Goal: Task Accomplishment & Management: Manage account settings

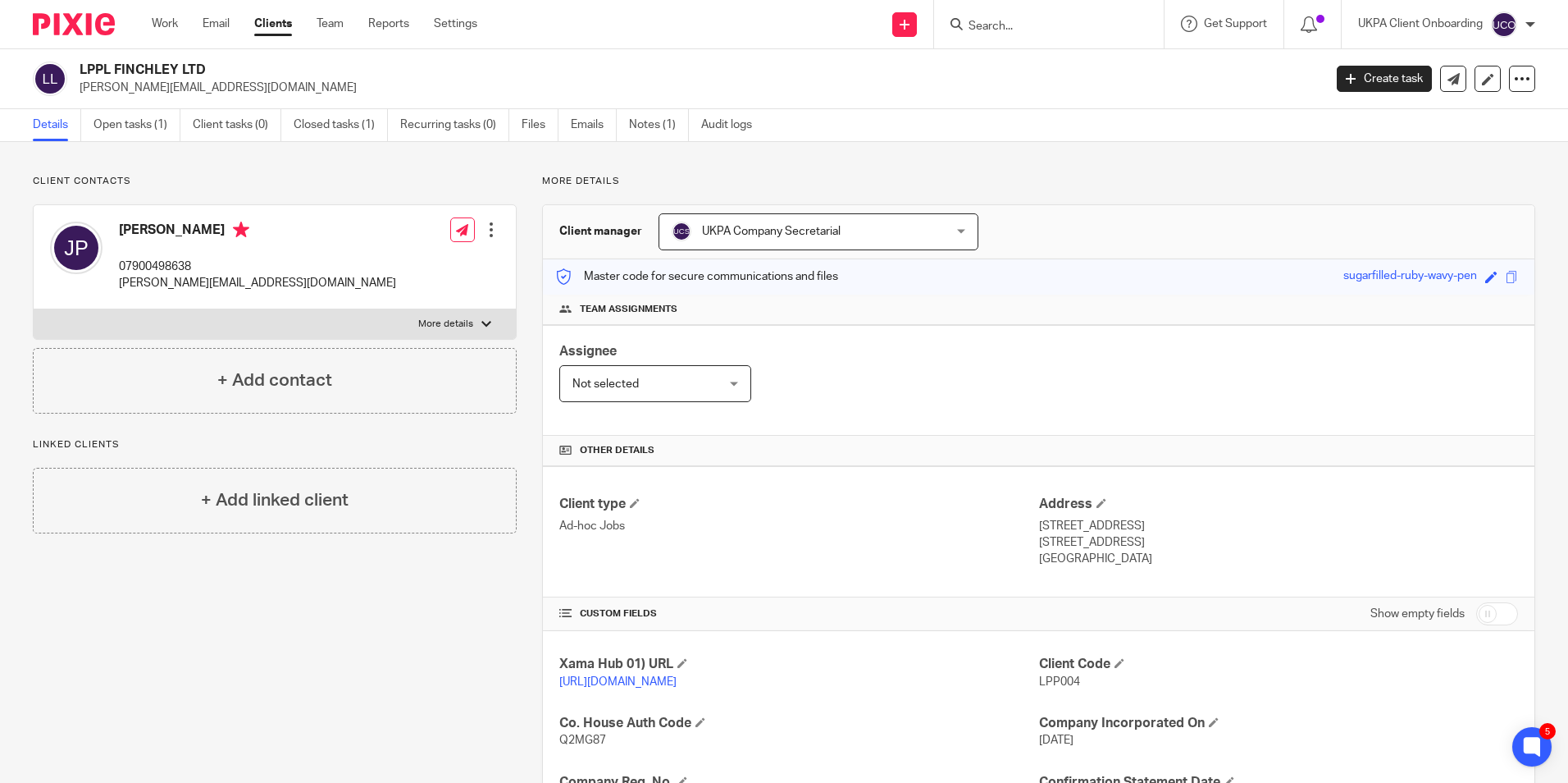
click at [1081, 33] on input "Search" at bounding box center [1041, 27] width 148 height 15
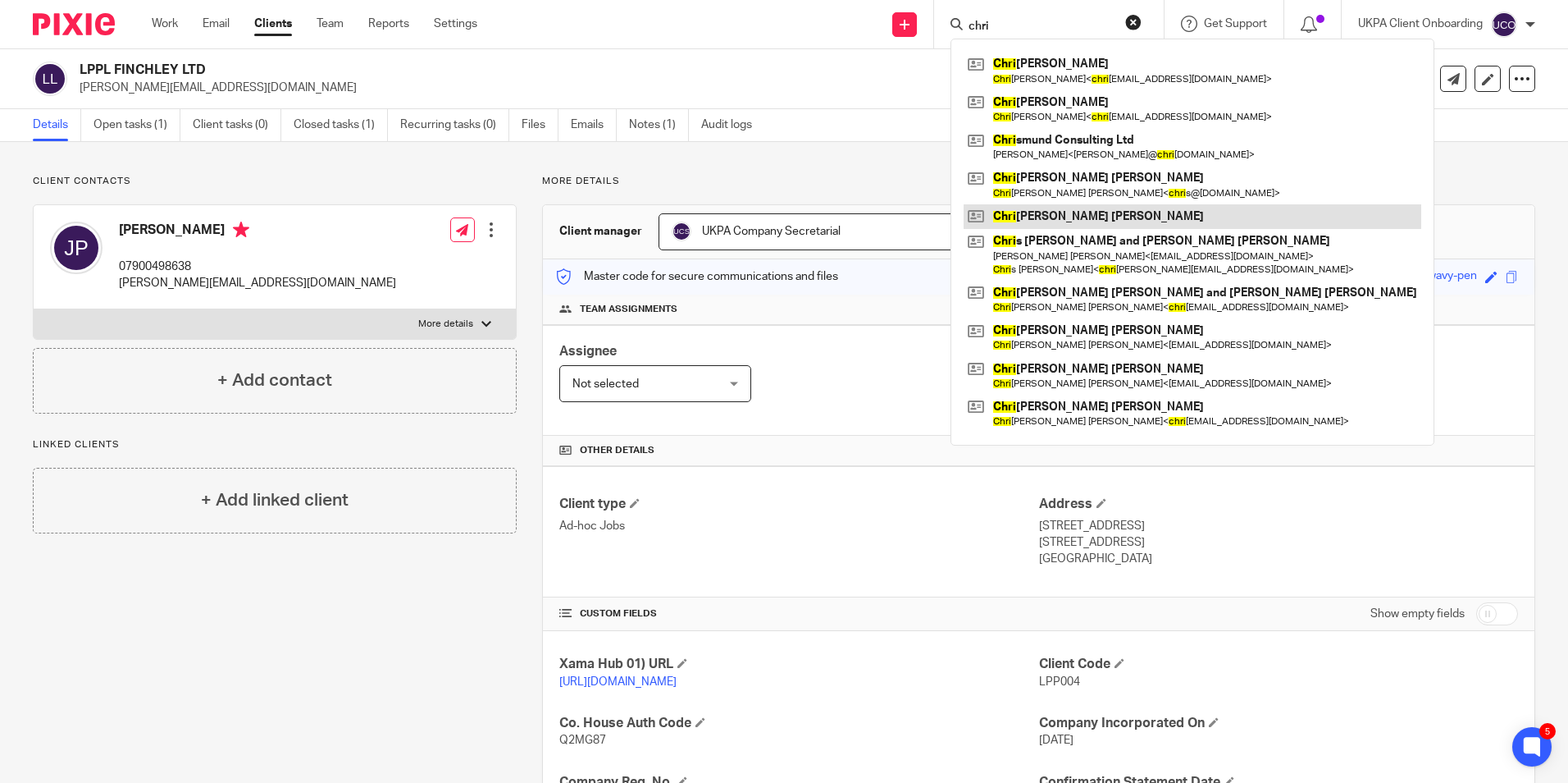
type input "chri"
click at [1075, 220] on link at bounding box center [1192, 216] width 458 height 24
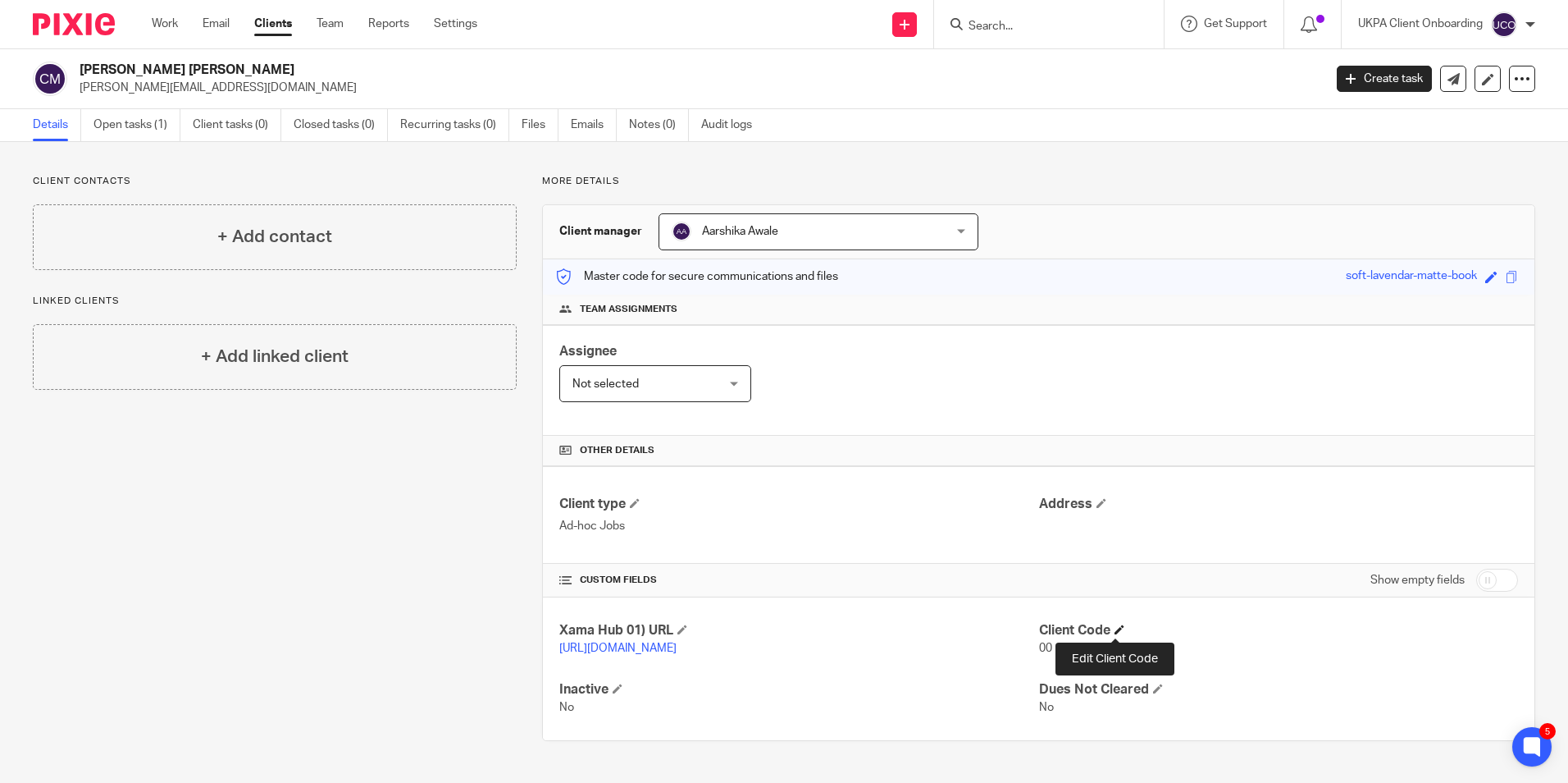
click at [1116, 624] on span at bounding box center [1119, 628] width 10 height 10
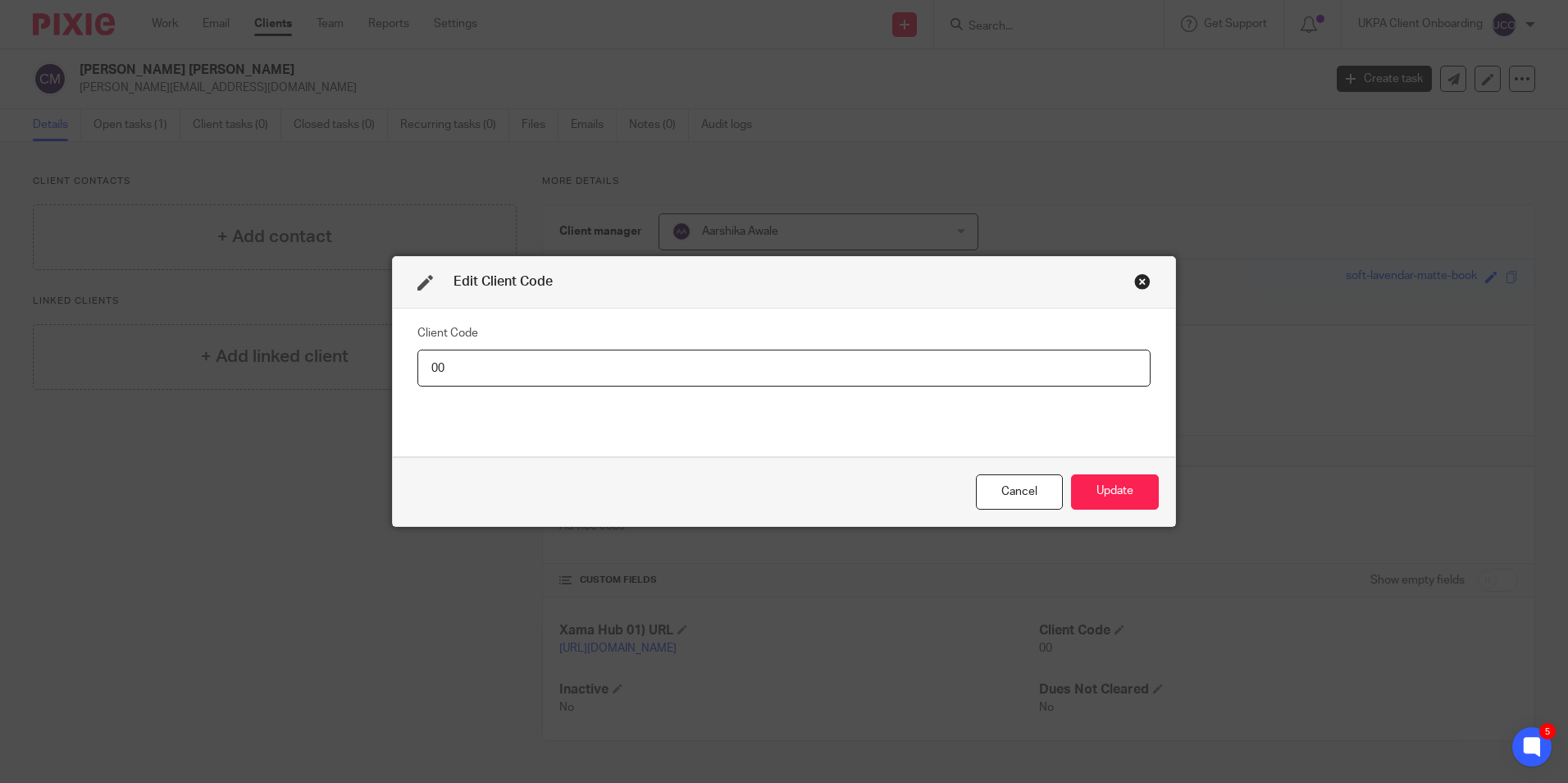
click at [602, 374] on input "00" at bounding box center [784, 368] width 733 height 36
type input "CHR023"
click at [1121, 499] on button "Update" at bounding box center [1115, 492] width 88 height 36
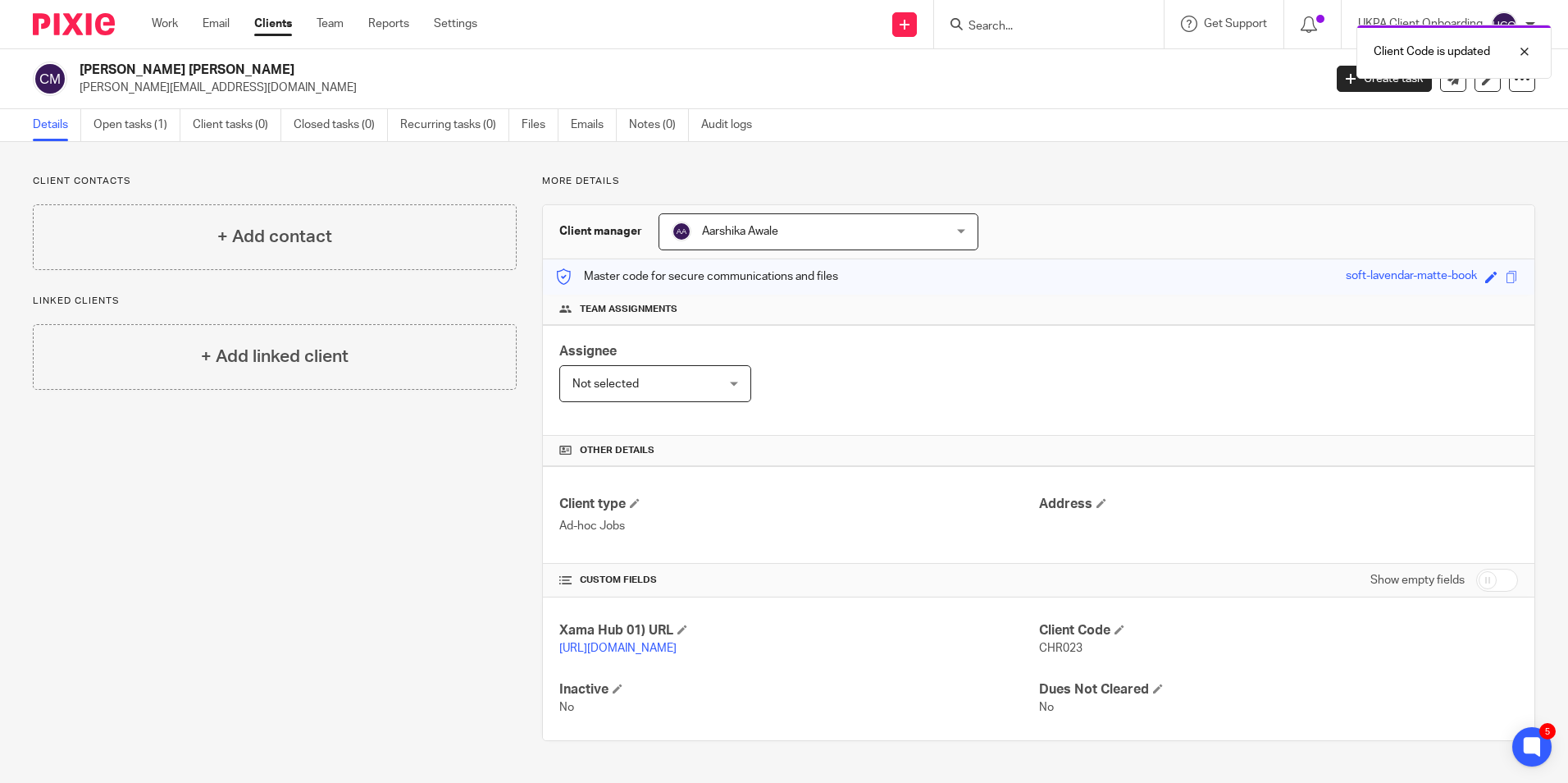
click at [270, 69] on h2 "Christopher Brian Charles Manhire" at bounding box center [572, 70] width 986 height 17
copy div "Christopher Brian Charles Manhire"
click at [1002, 30] on input "Search" at bounding box center [1041, 27] width 148 height 15
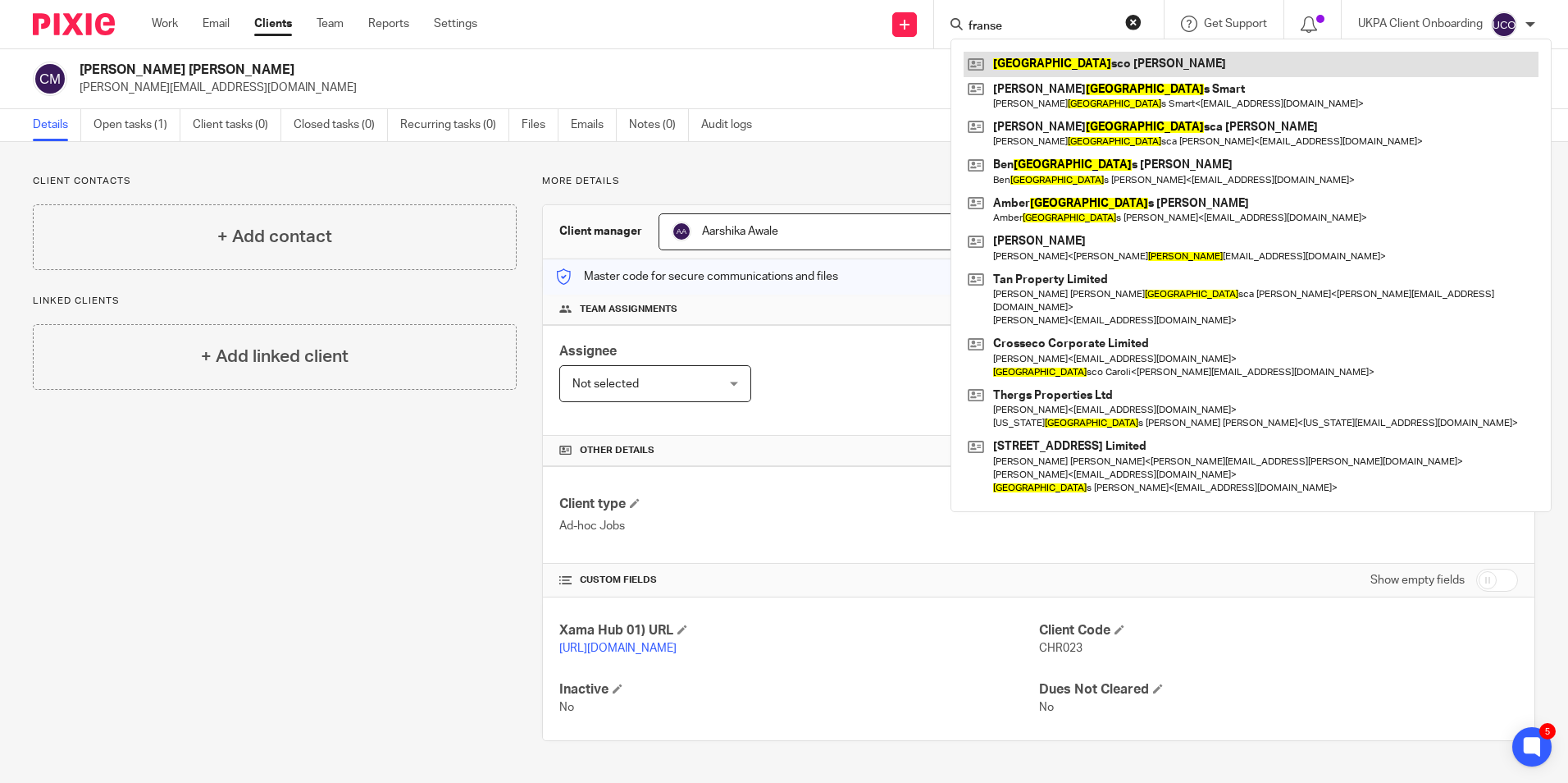
type input "franse"
click at [1040, 64] on link at bounding box center [1251, 63] width 575 height 24
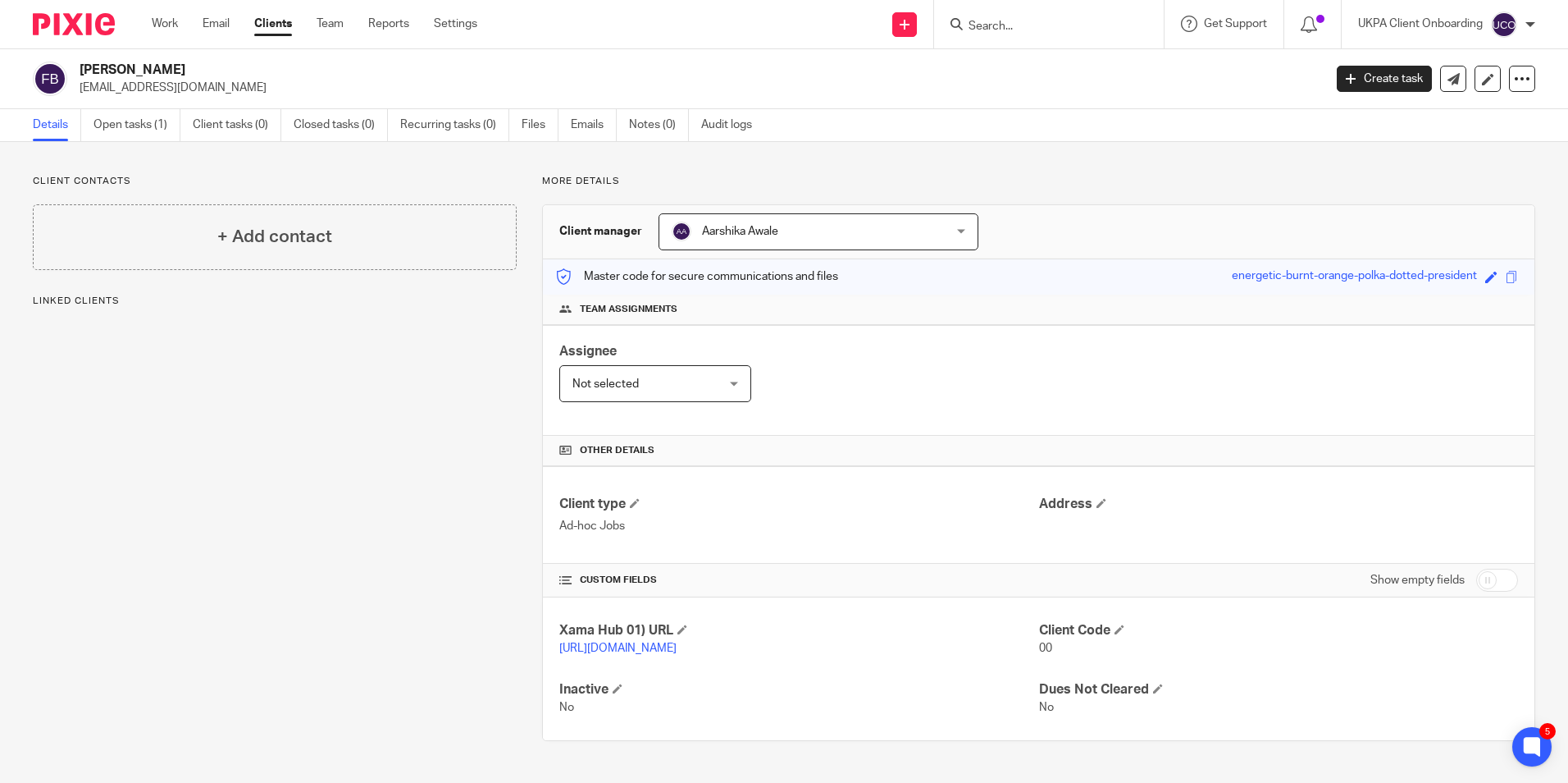
click at [950, 225] on div "[PERSON_NAME] [PERSON_NAME]" at bounding box center [818, 231] width 320 height 36
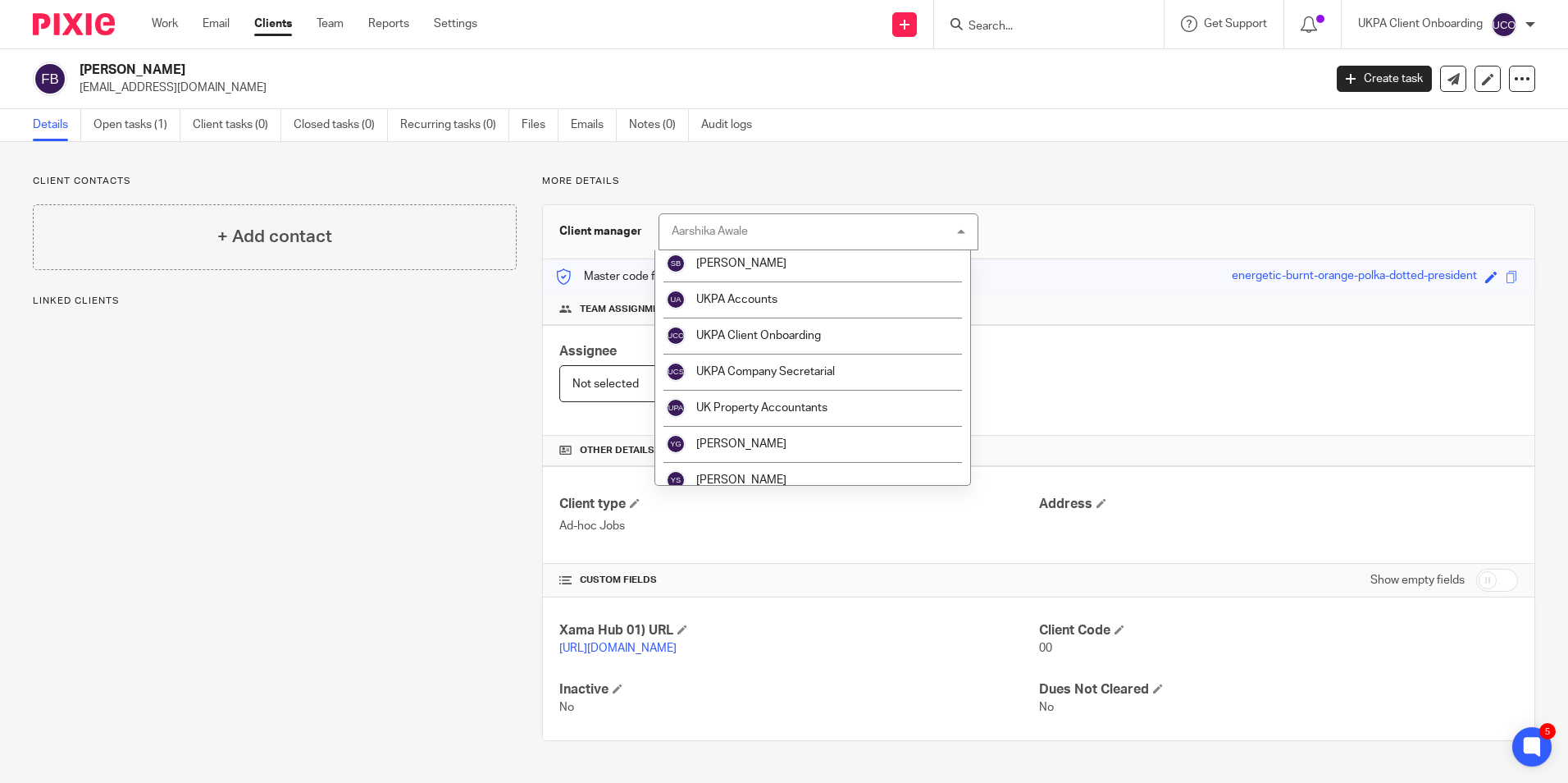
scroll to position [2978, 0]
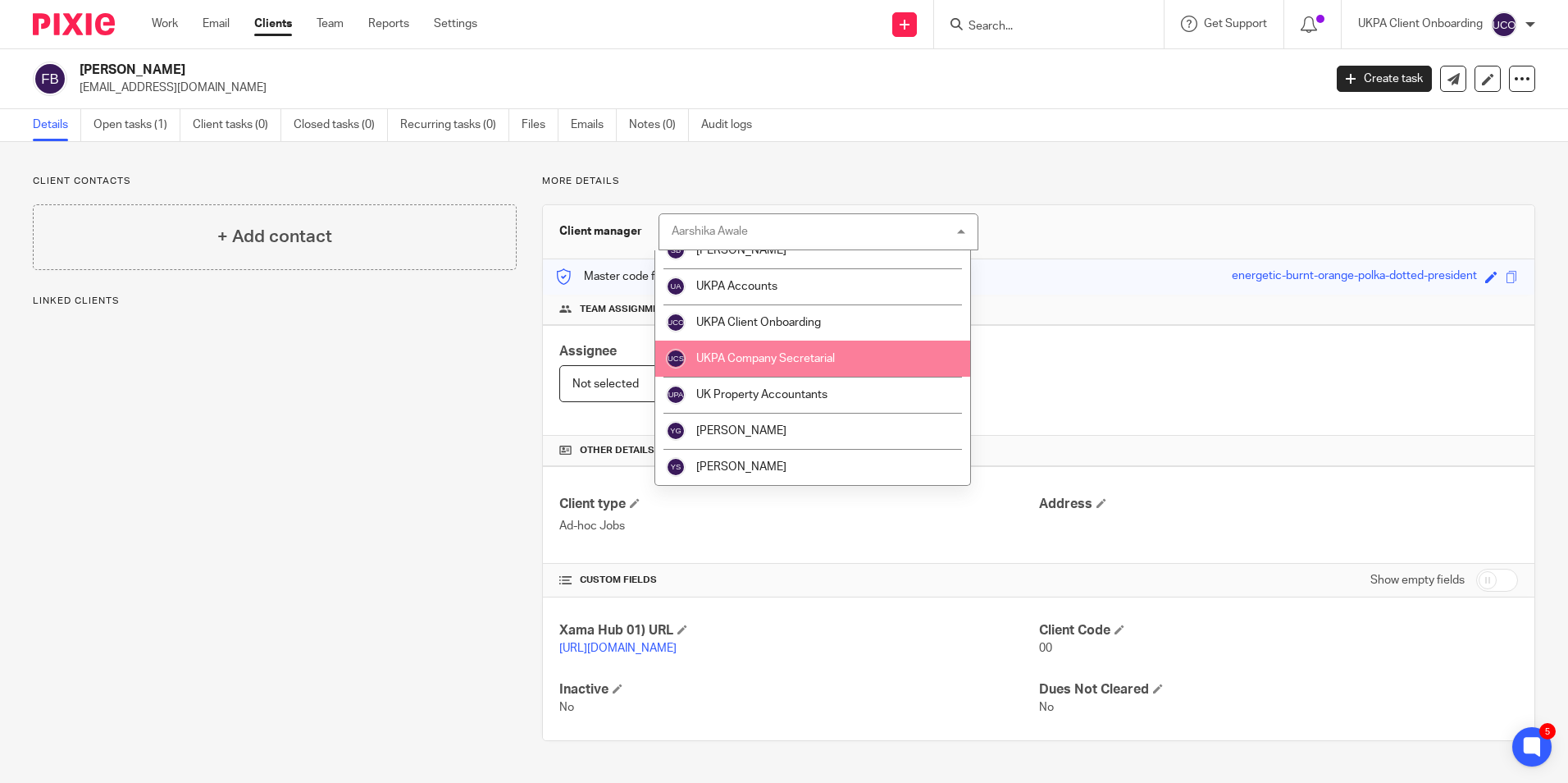
click at [843, 367] on li "UKPA Company Secretarial" at bounding box center [812, 359] width 314 height 36
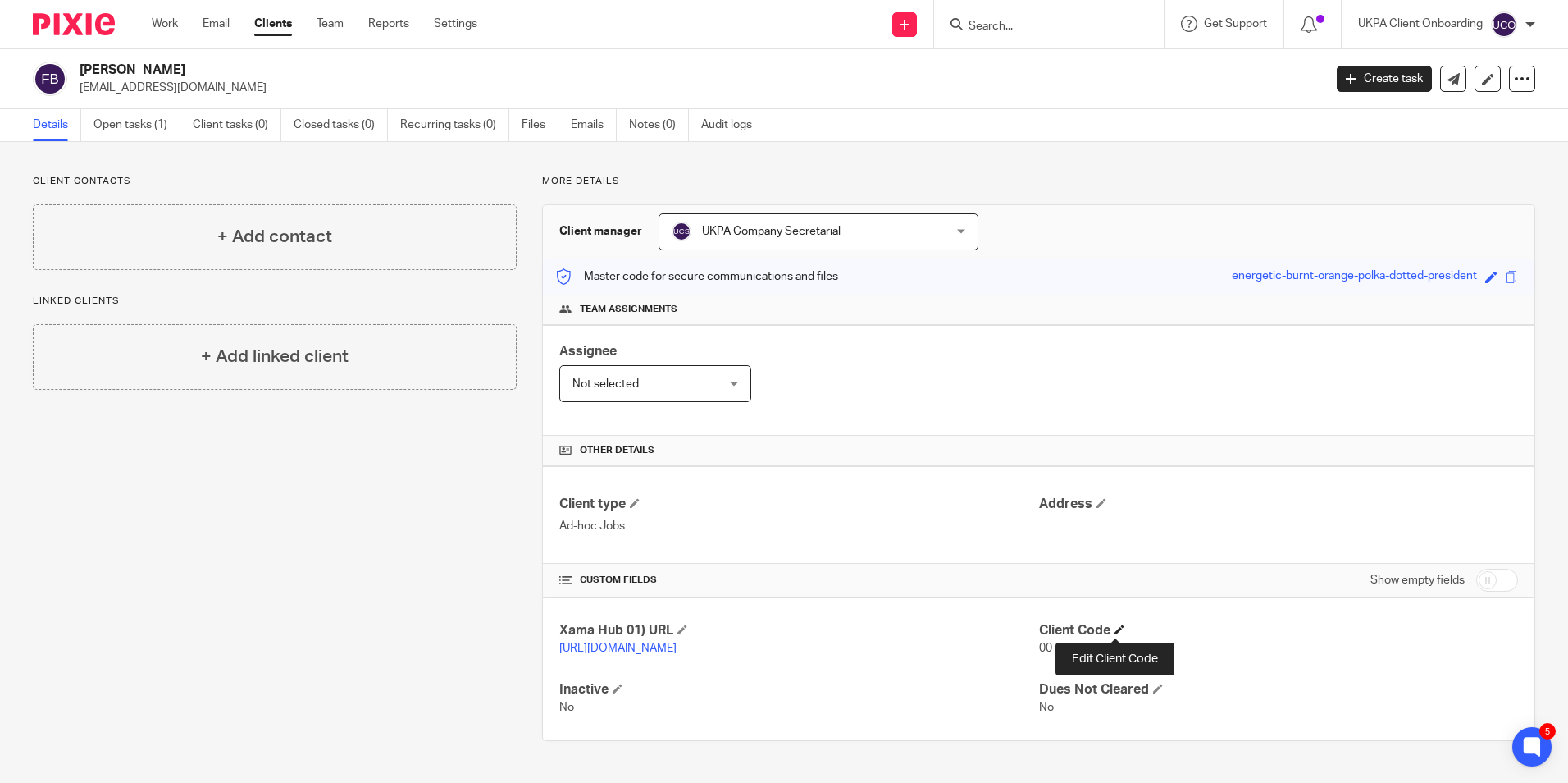
click at [1116, 627] on span at bounding box center [1119, 628] width 10 height 10
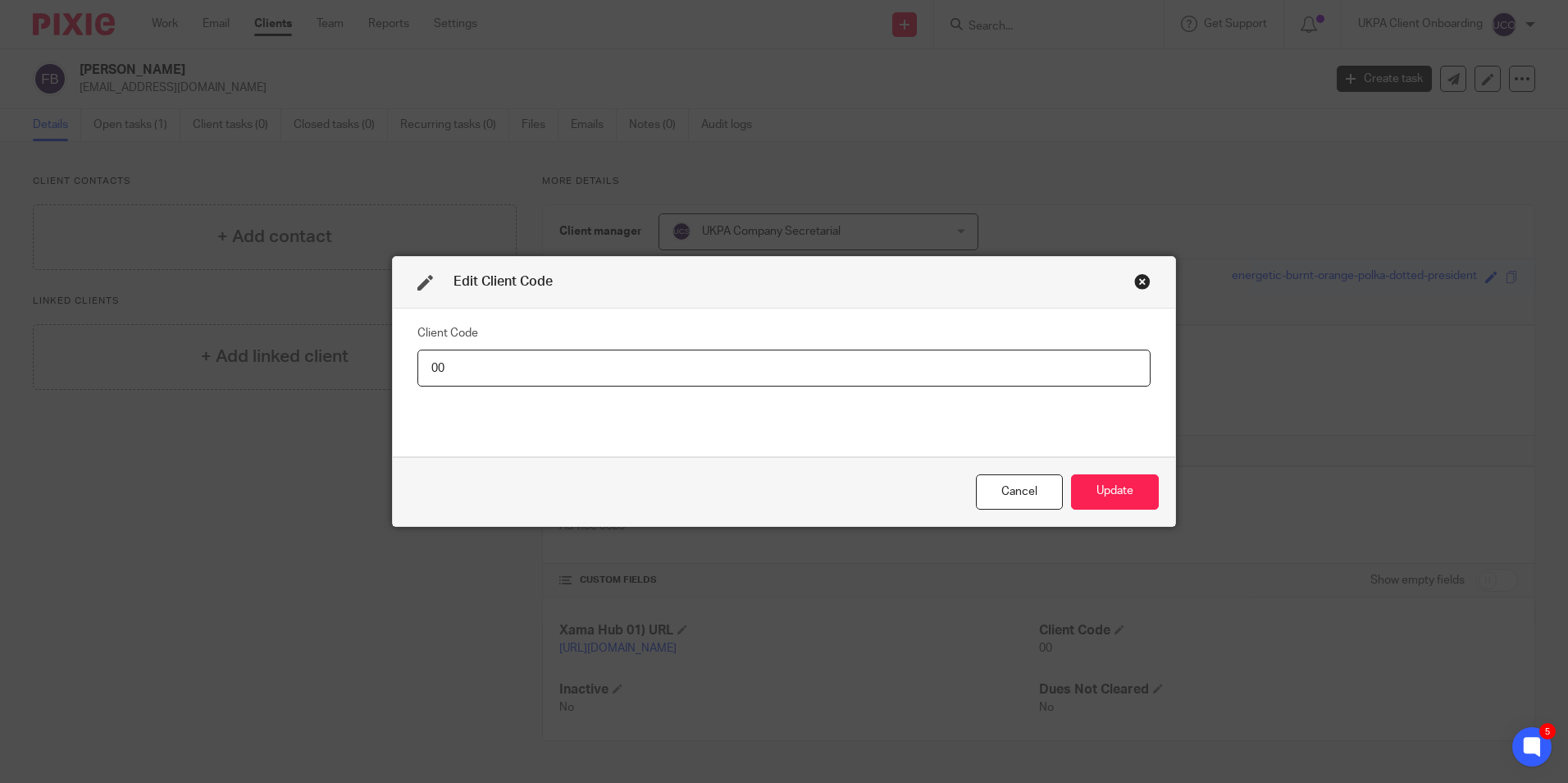
click at [601, 354] on input "00" at bounding box center [784, 368] width 733 height 36
type input "FRA006"
click at [1086, 483] on button "Update" at bounding box center [1115, 492] width 88 height 36
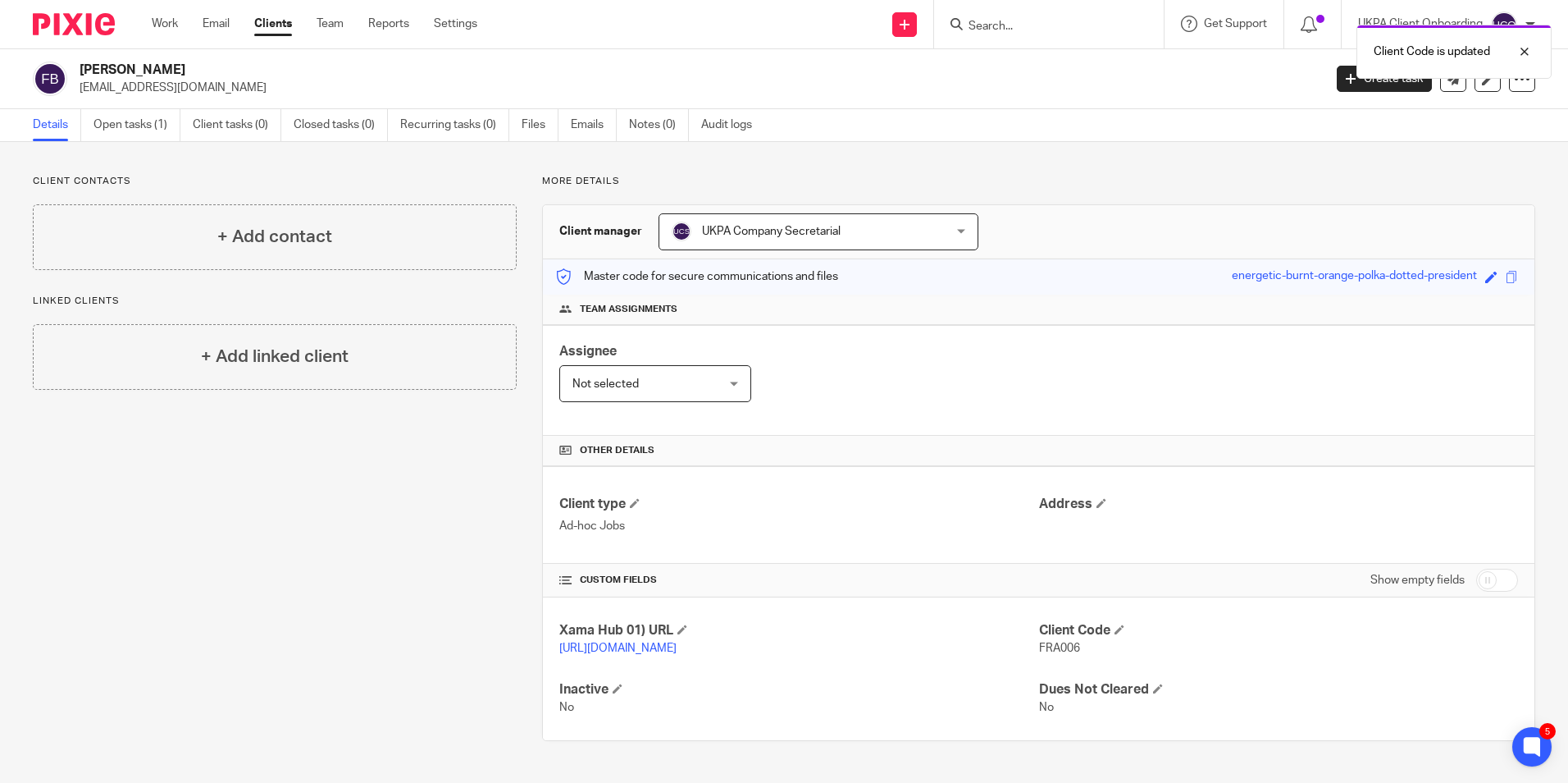
click at [170, 68] on h2 "Francesco Baldini" at bounding box center [572, 70] width 986 height 17
copy div "Francesco Baldini"
click at [1022, 30] on input "Search" at bounding box center [1041, 27] width 148 height 15
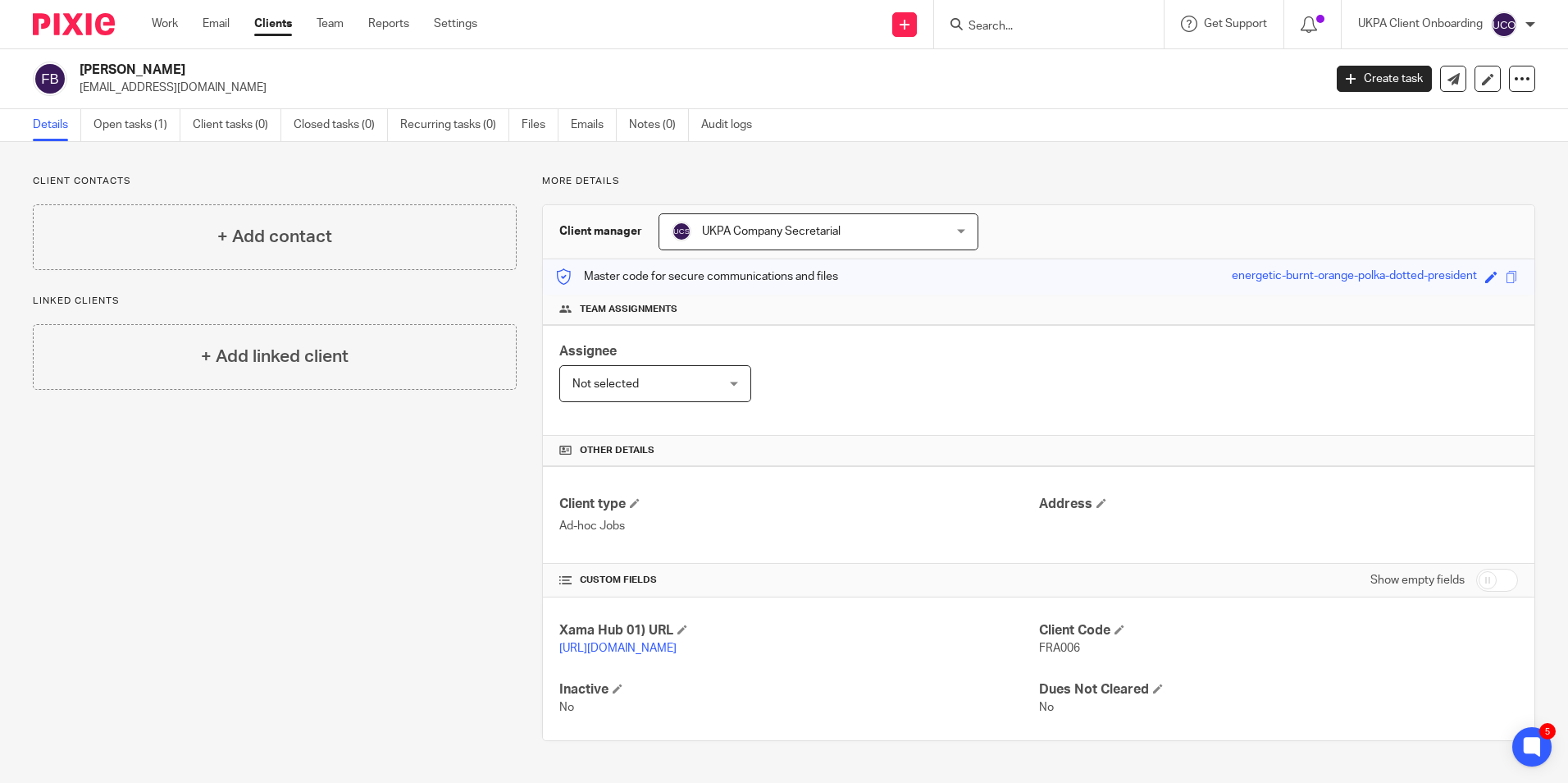
paste input "shylendra@gmail.com)"
type input "shylendra@gmail.com)"
click at [1069, 63] on link at bounding box center [1124, 63] width 322 height 24
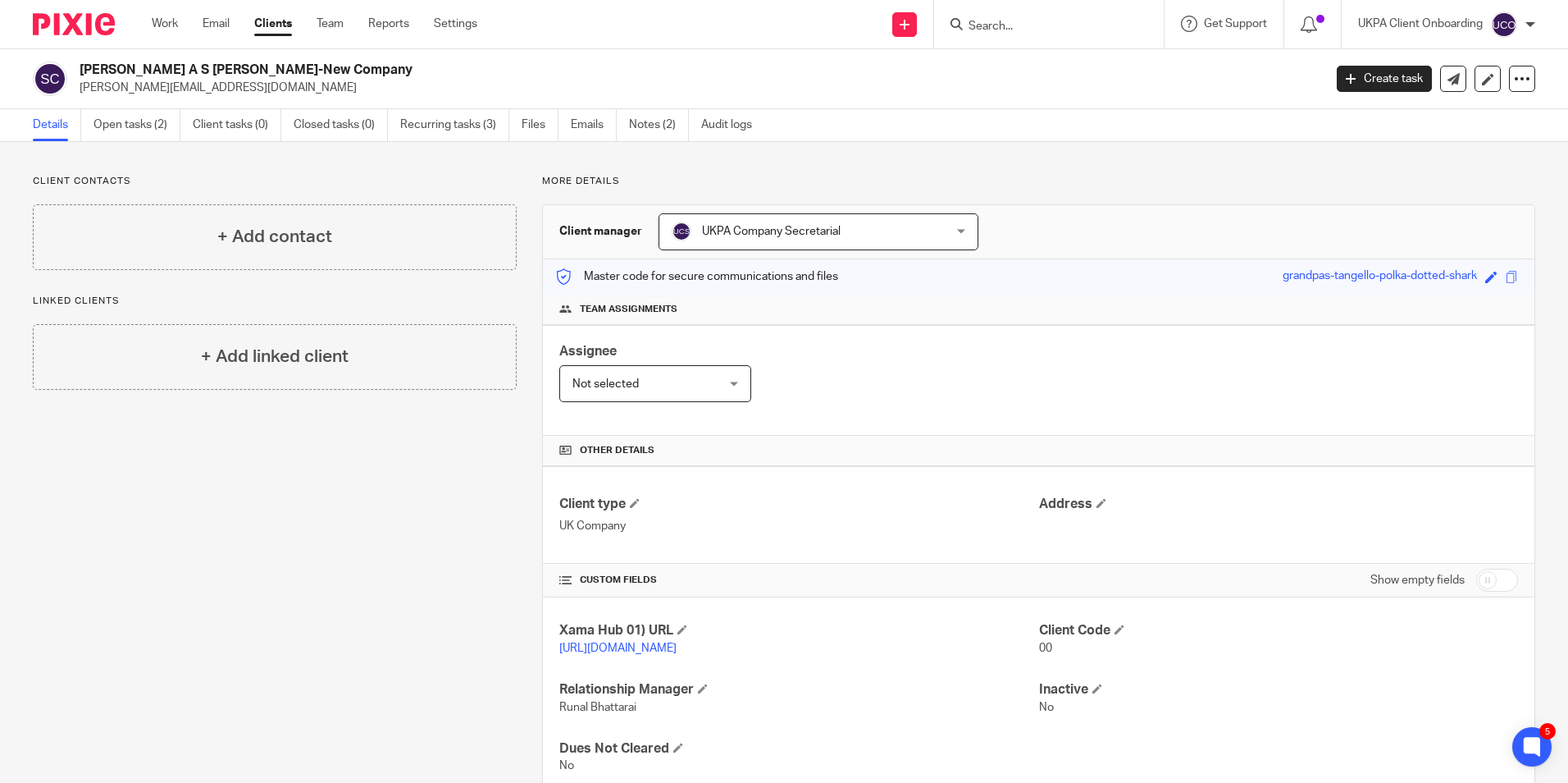
click at [1042, 27] on input "Search" at bounding box center [1041, 27] width 148 height 15
paste input "James Edward Ford"
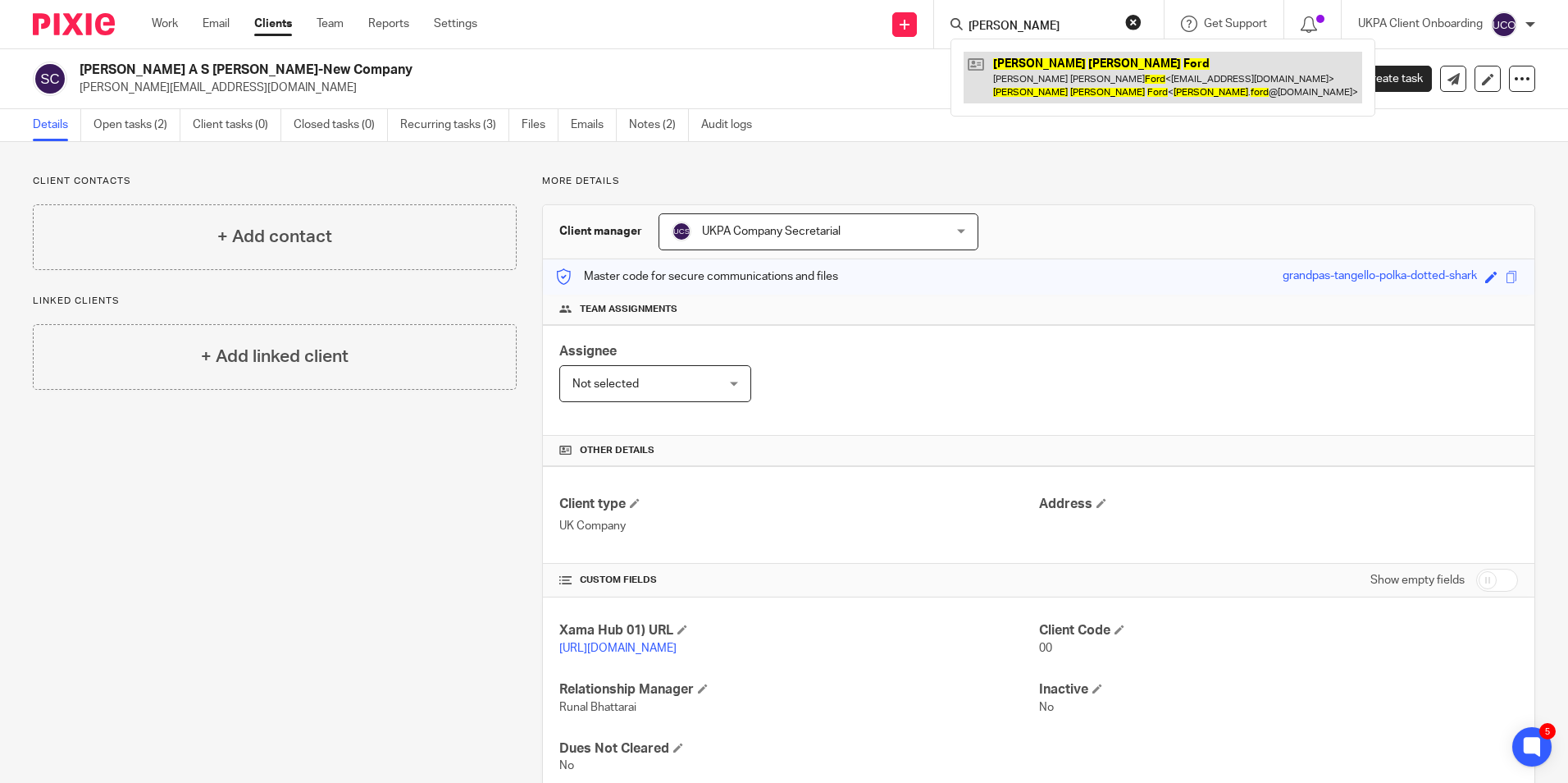
type input "James Edward Ford"
click at [1055, 84] on link at bounding box center [1162, 76] width 399 height 51
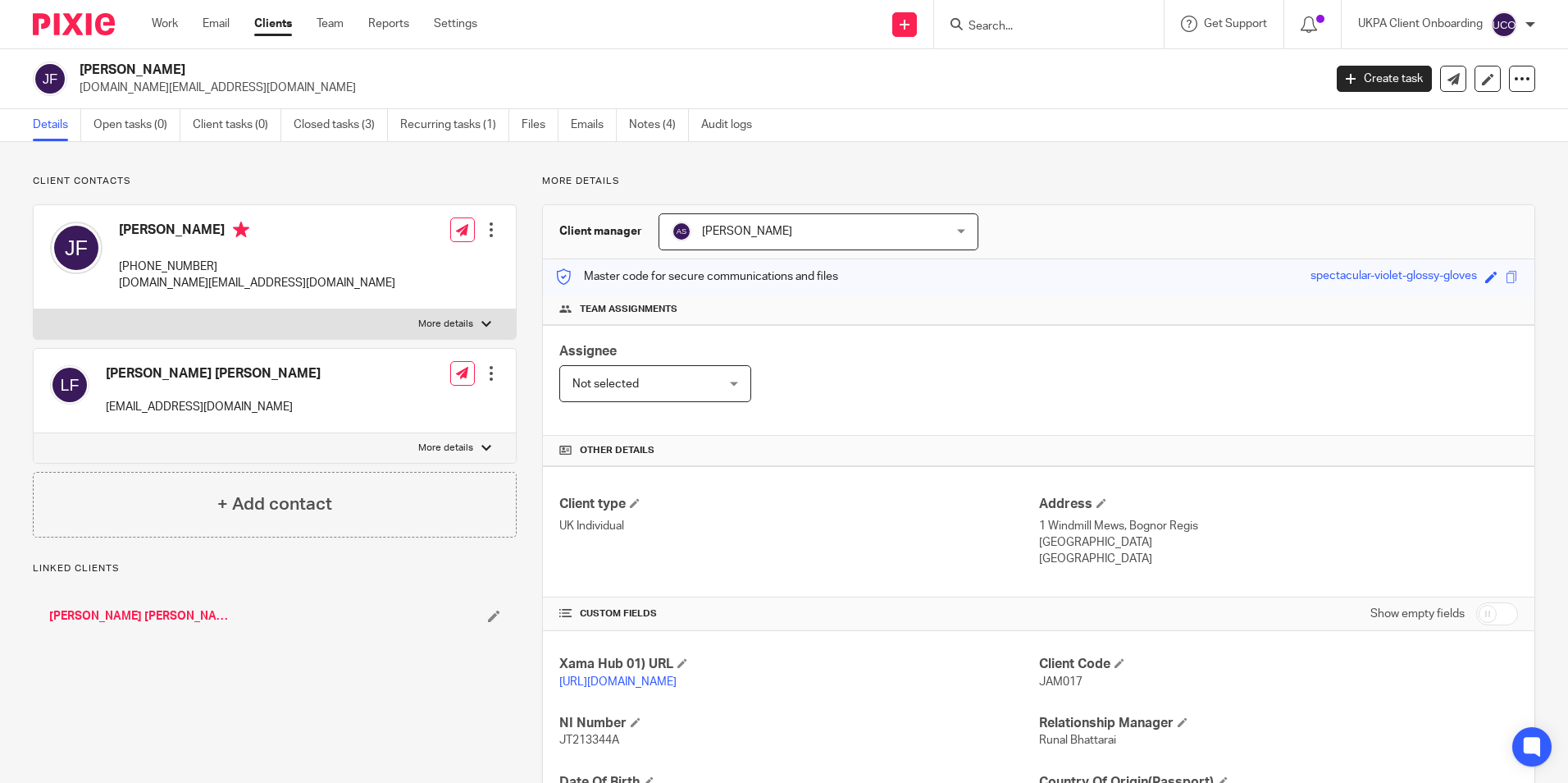
click at [467, 128] on link "Recurring tasks (1)" at bounding box center [455, 125] width 109 height 32
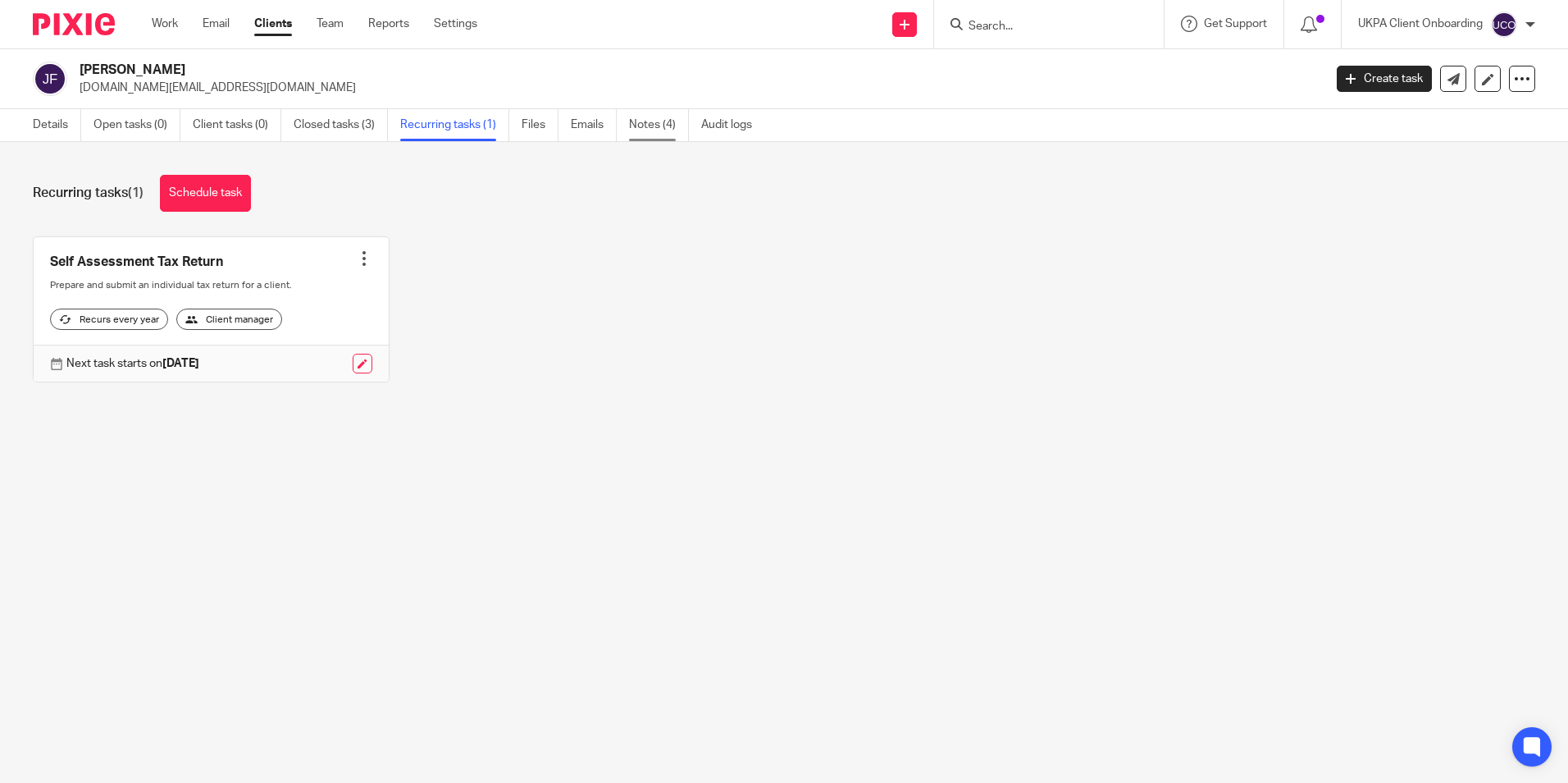
click at [648, 137] on link "Notes (4)" at bounding box center [658, 125] width 60 height 32
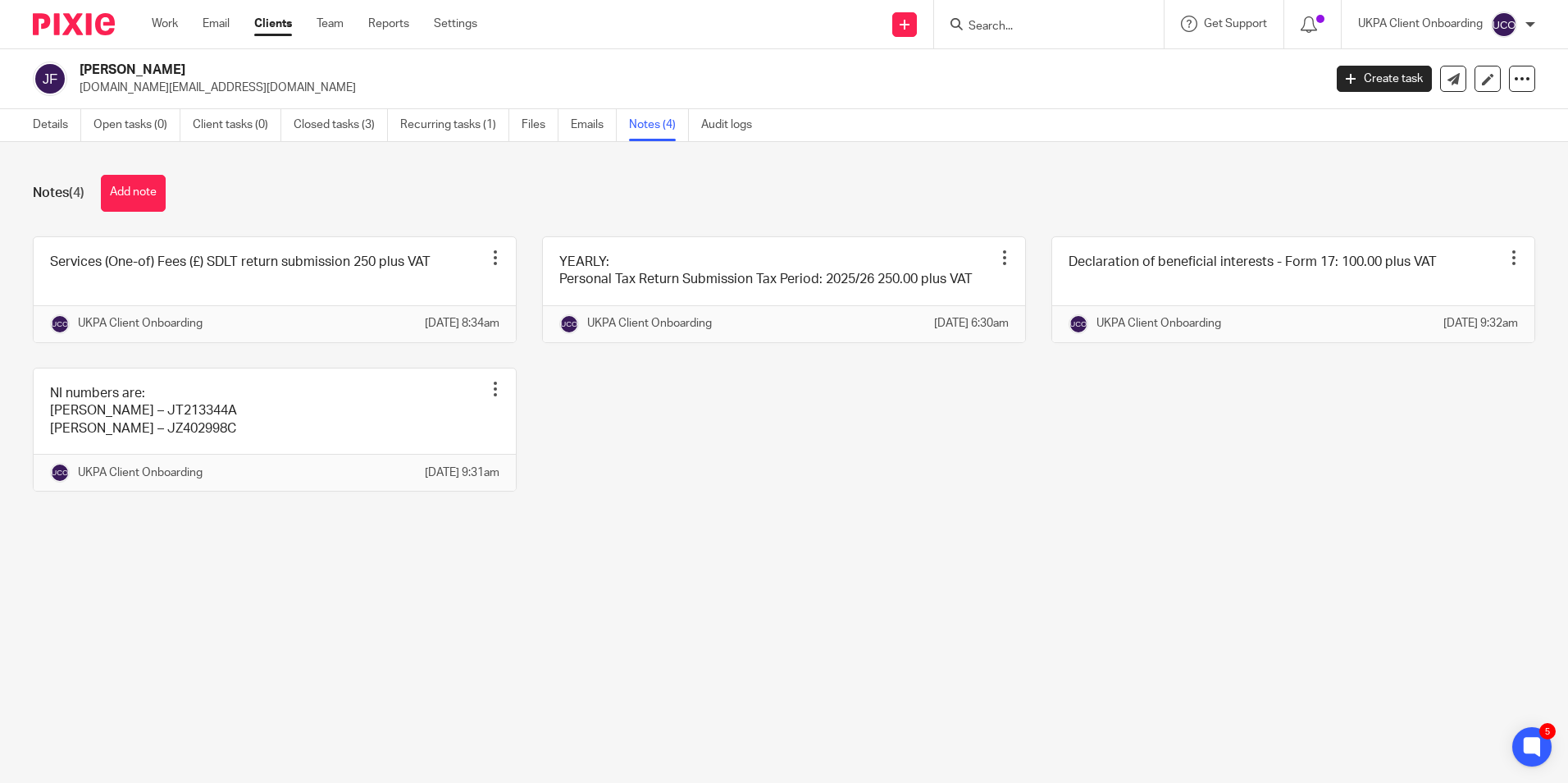
click at [1036, 28] on input "Search" at bounding box center [1041, 27] width 148 height 15
paste input "a"
click at [1036, 28] on input "Search" at bounding box center [1041, 27] width 148 height 15
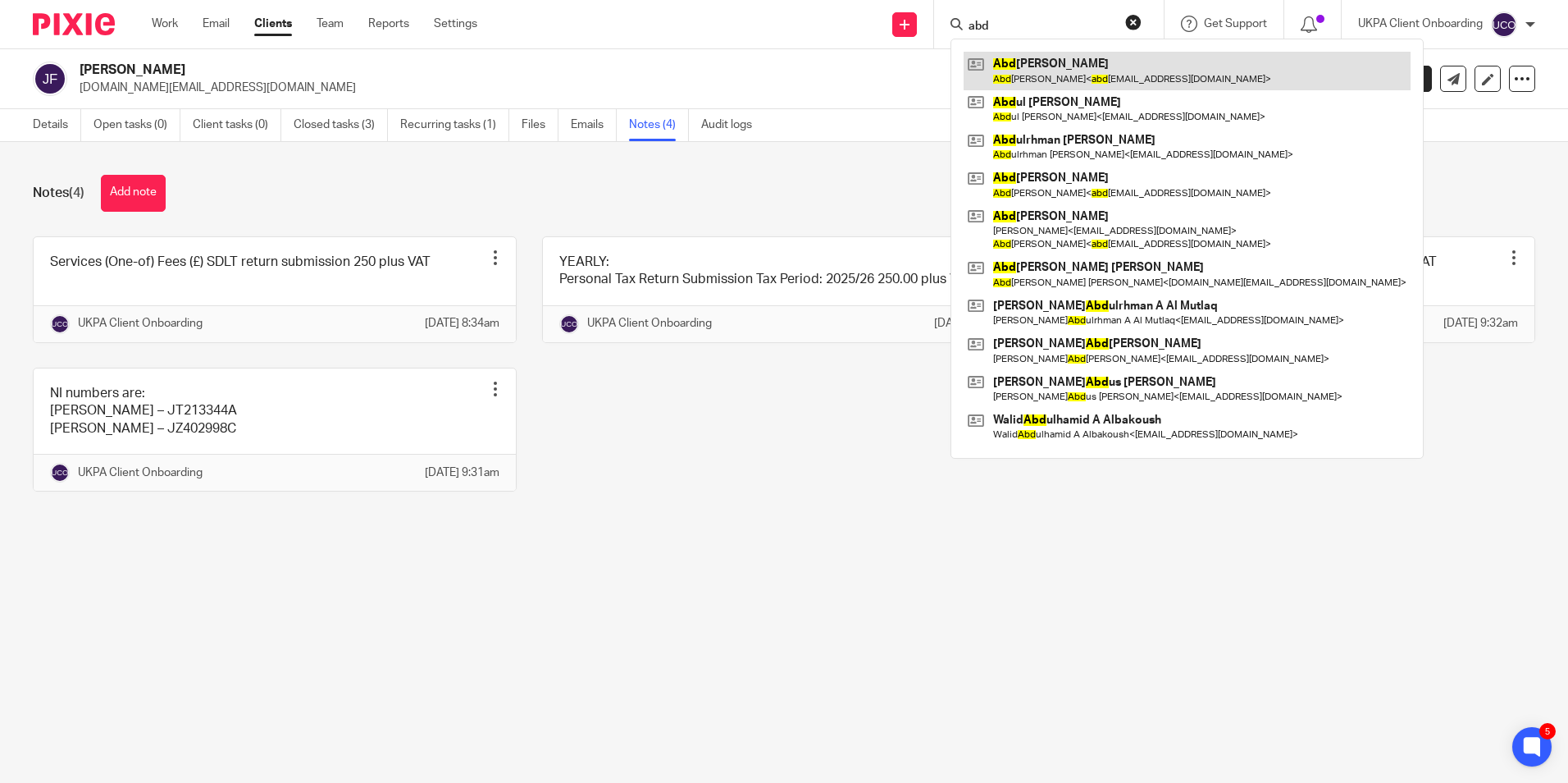
type input "abd"
click at [1035, 76] on link at bounding box center [1187, 70] width 447 height 37
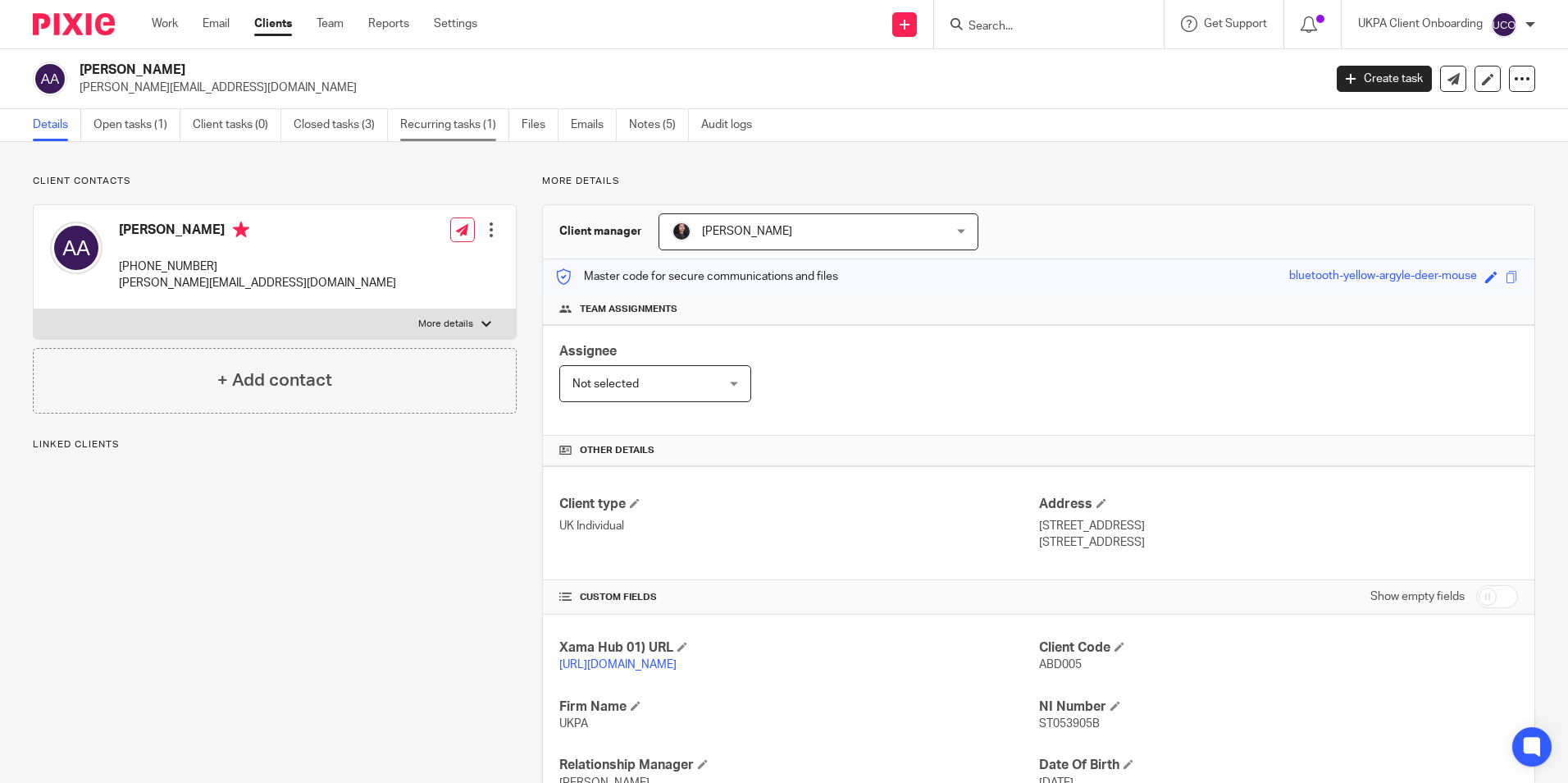
click at [463, 133] on link "Recurring tasks (1)" at bounding box center [455, 125] width 109 height 32
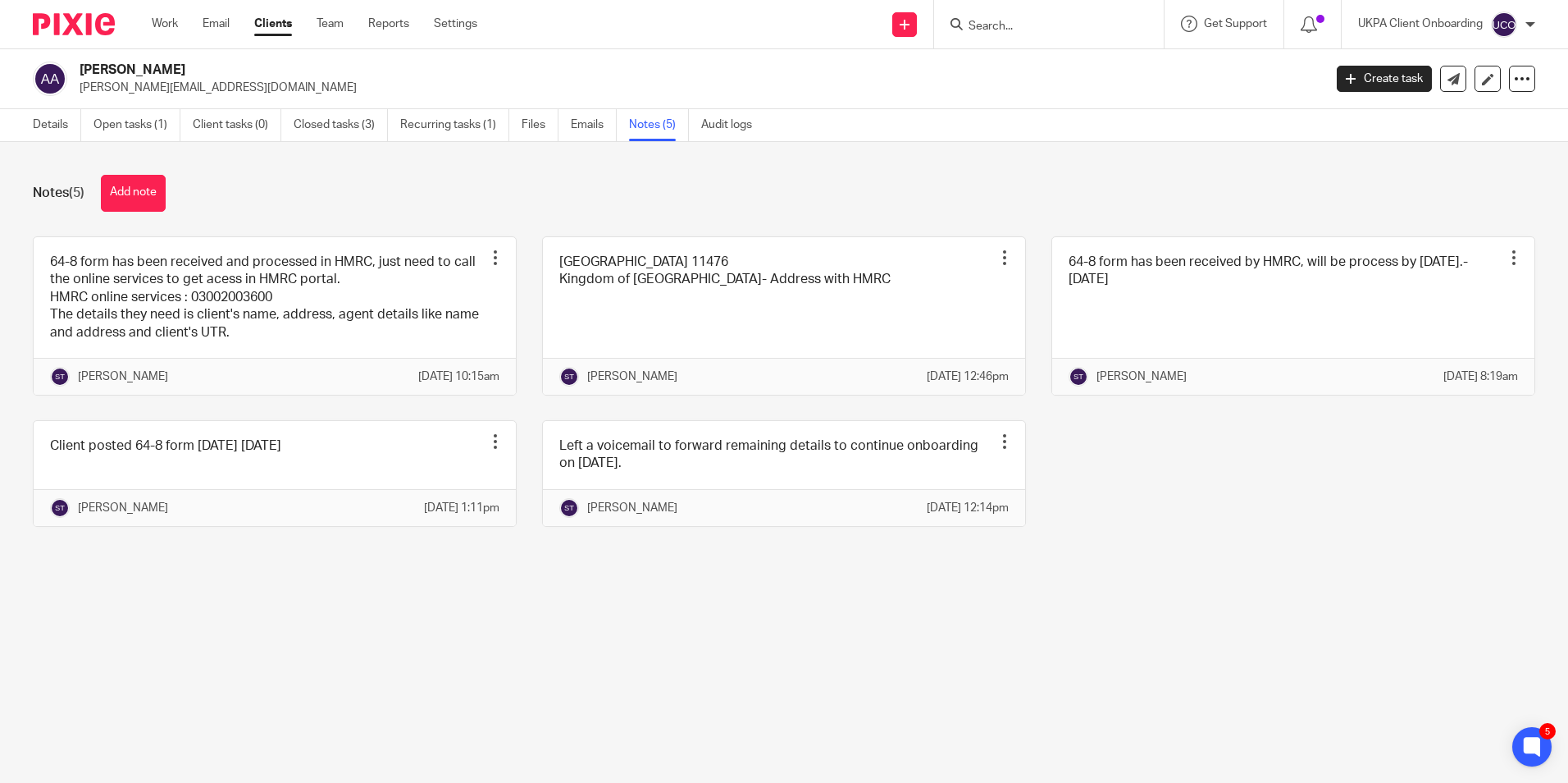
click at [1102, 26] on input "Search" at bounding box center [1041, 27] width 148 height 15
paste input "[PERSON_NAME] [PERSON_NAME]"
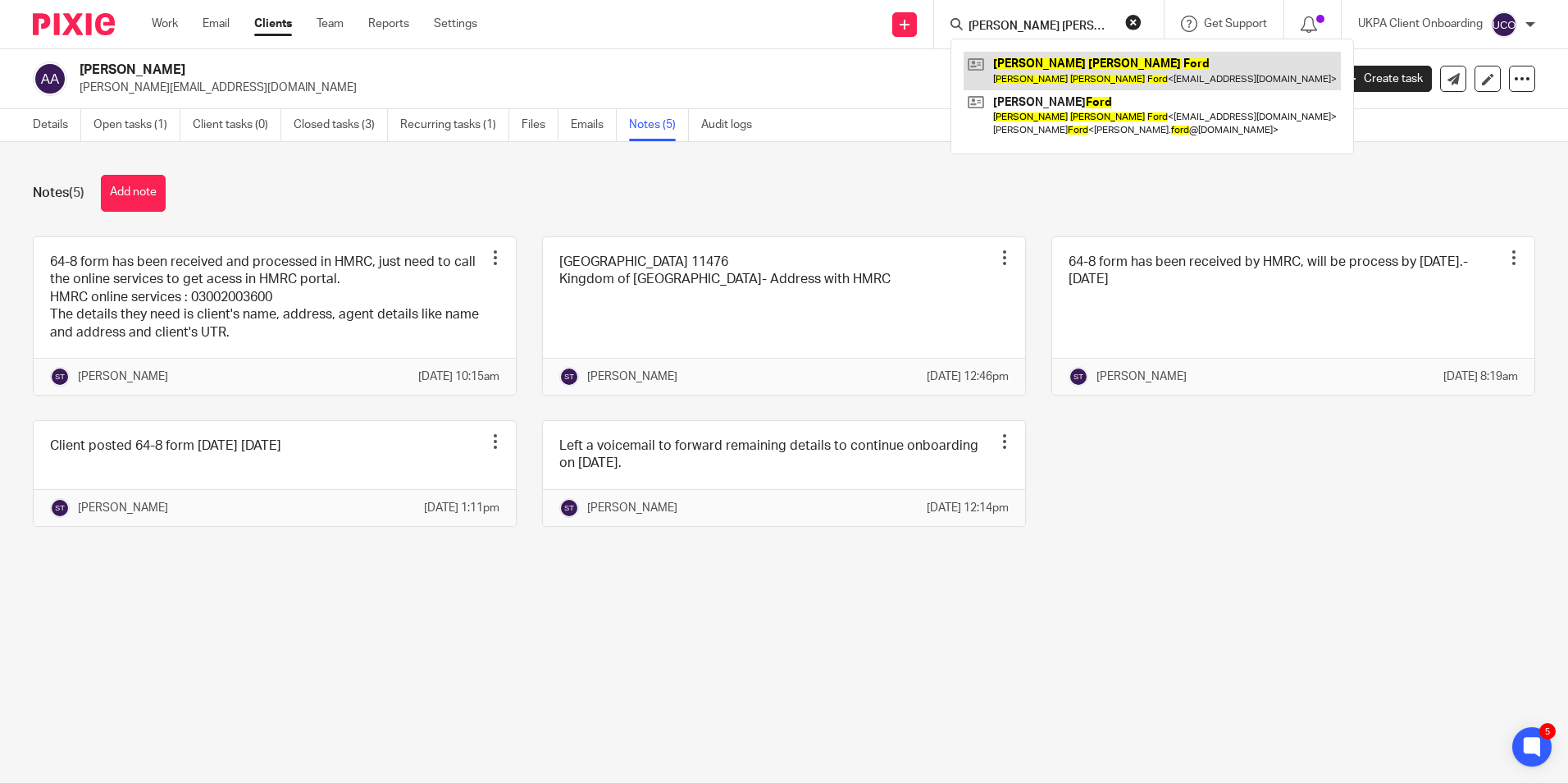
type input "[PERSON_NAME] [PERSON_NAME]"
click at [1024, 76] on link at bounding box center [1152, 70] width 377 height 37
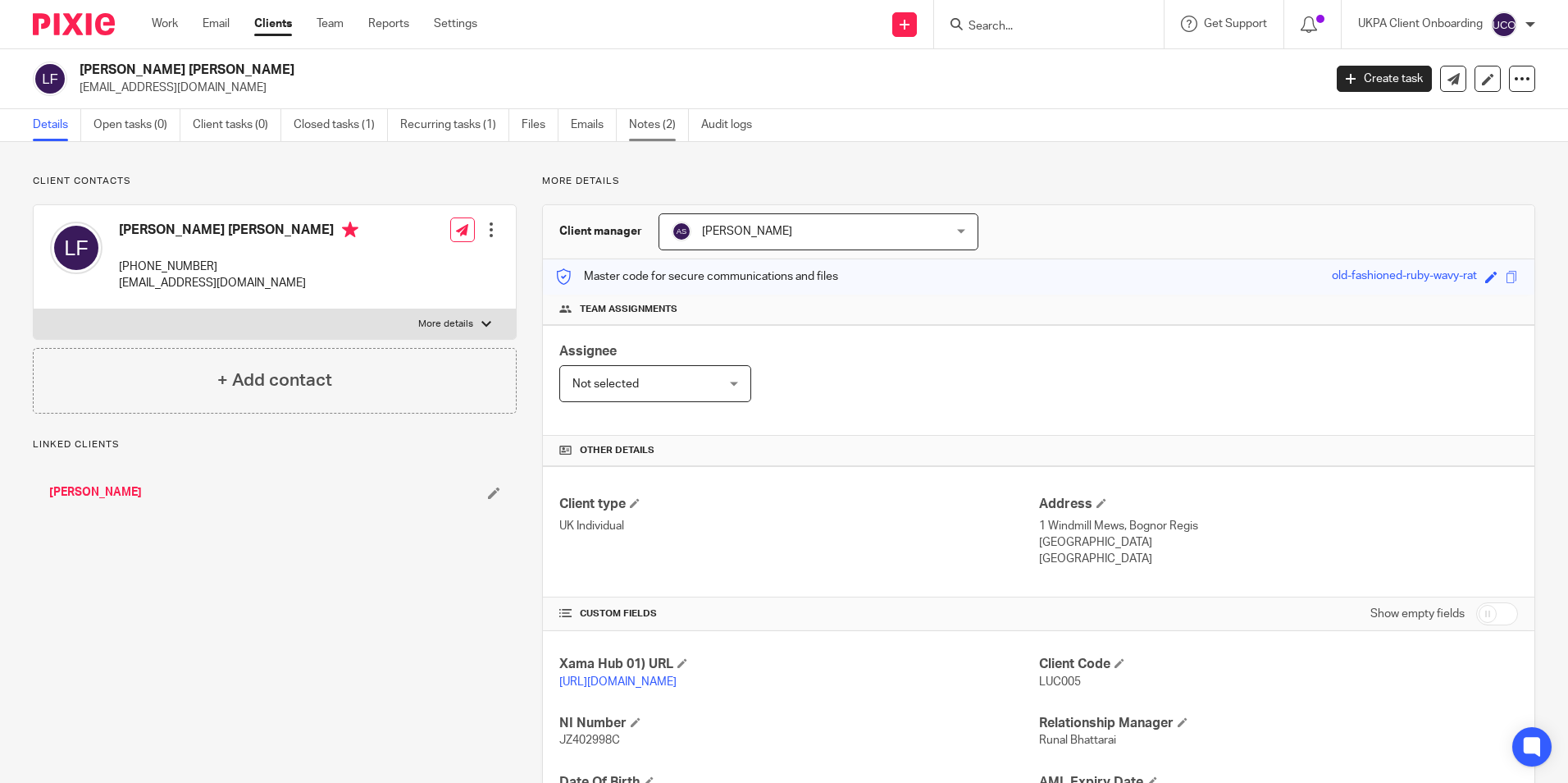
click at [631, 124] on link "Notes (2)" at bounding box center [658, 125] width 60 height 32
click at [652, 128] on link "Notes (2)" at bounding box center [658, 125] width 60 height 32
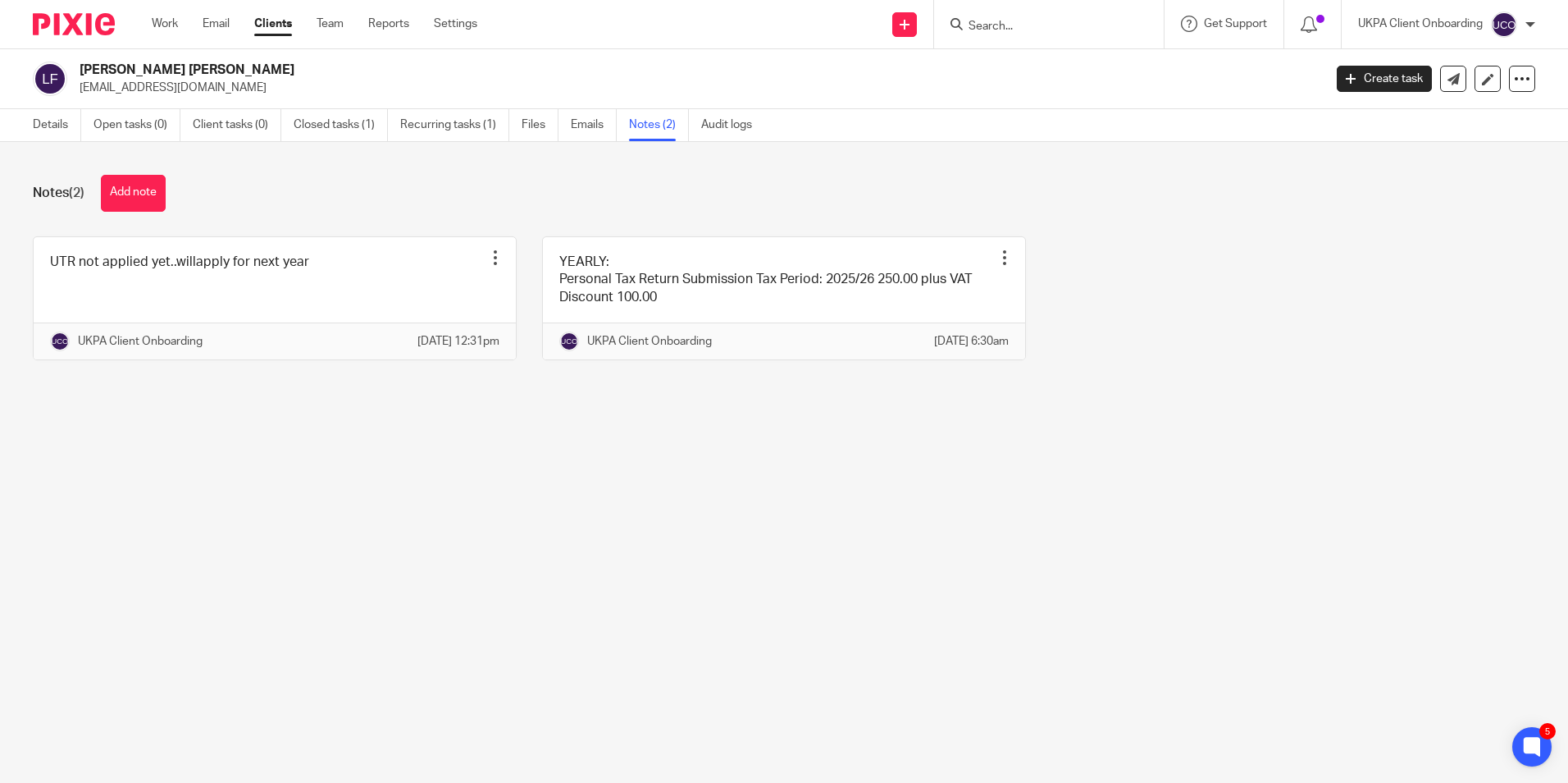
click at [1045, 32] on input "Search" at bounding box center [1041, 27] width 148 height 15
paste input "Tristan Edward Baxter Phillips"
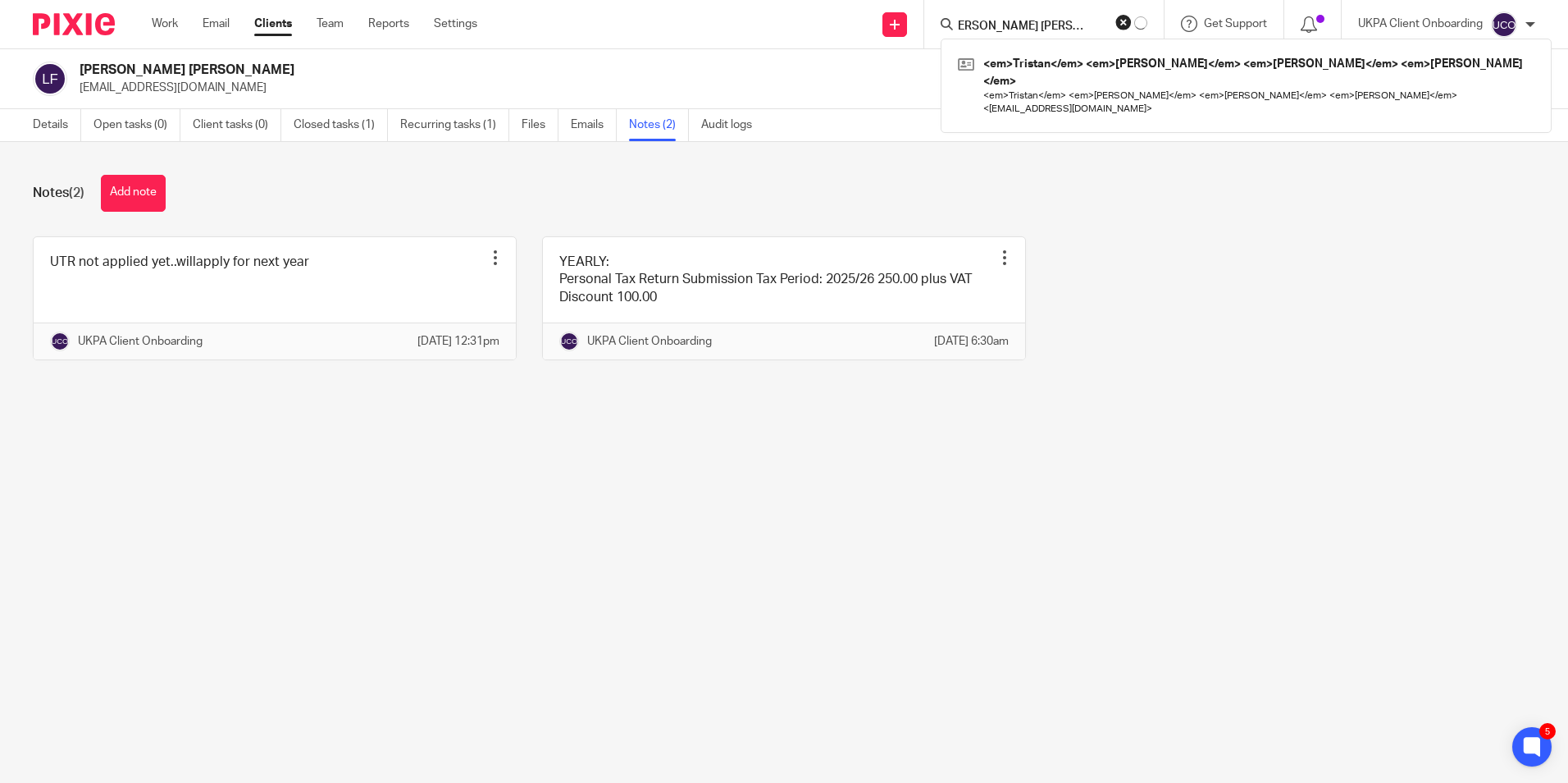
type input "Tristan Edward Baxter Phillips"
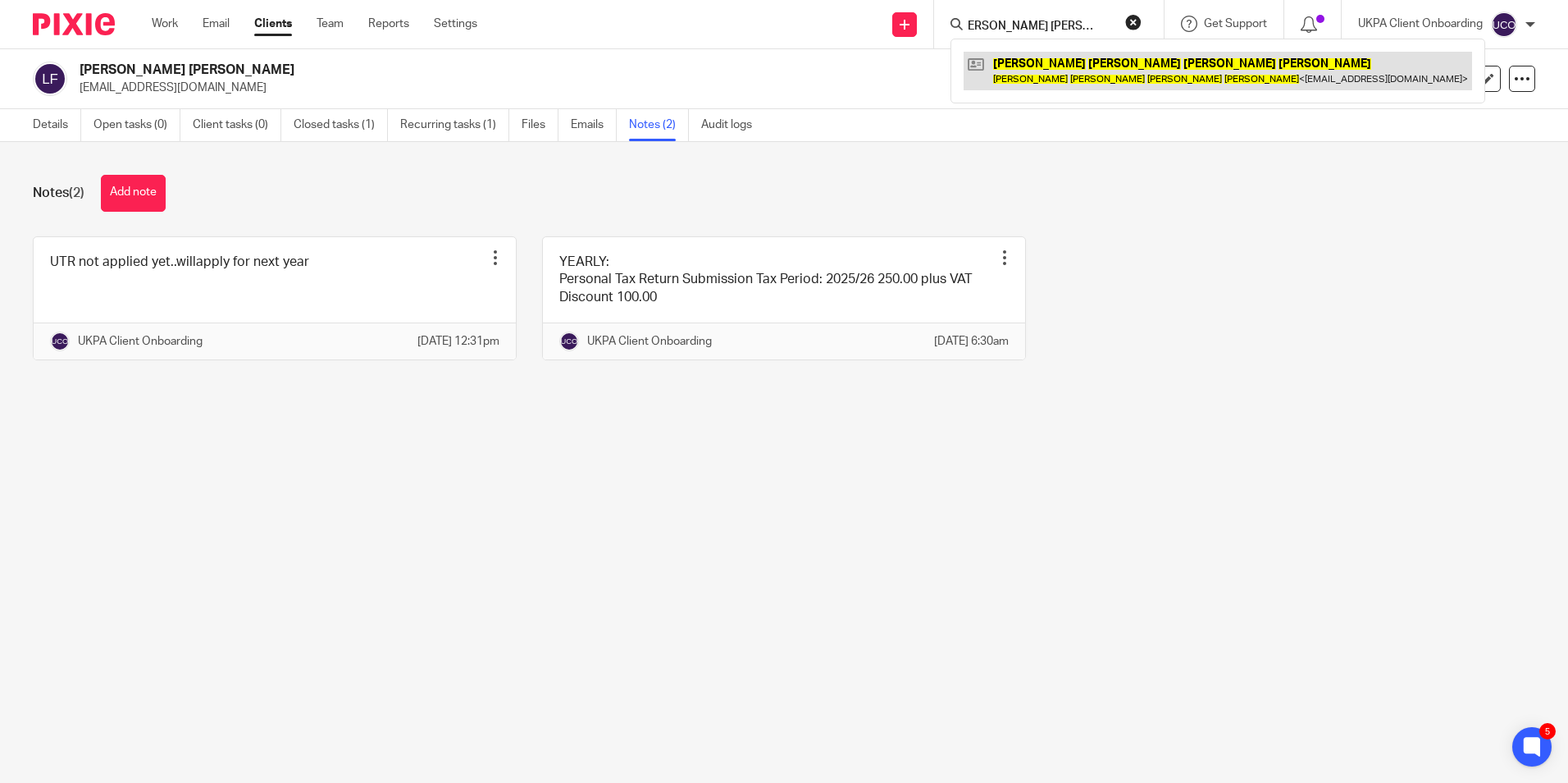
scroll to position [0, 0]
click at [1039, 72] on link at bounding box center [1217, 70] width 508 height 37
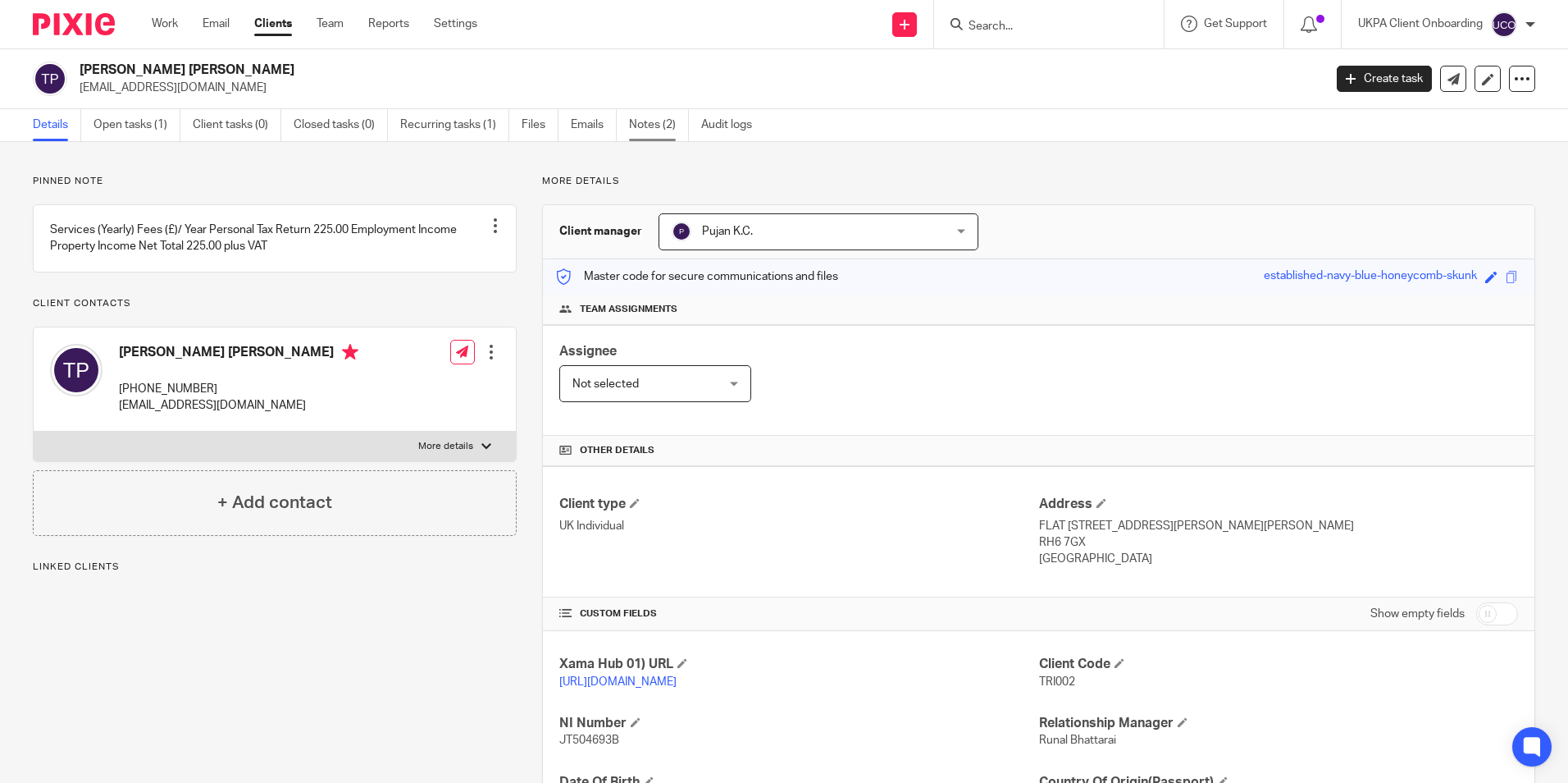
click at [672, 137] on link "Notes (2)" at bounding box center [658, 125] width 60 height 32
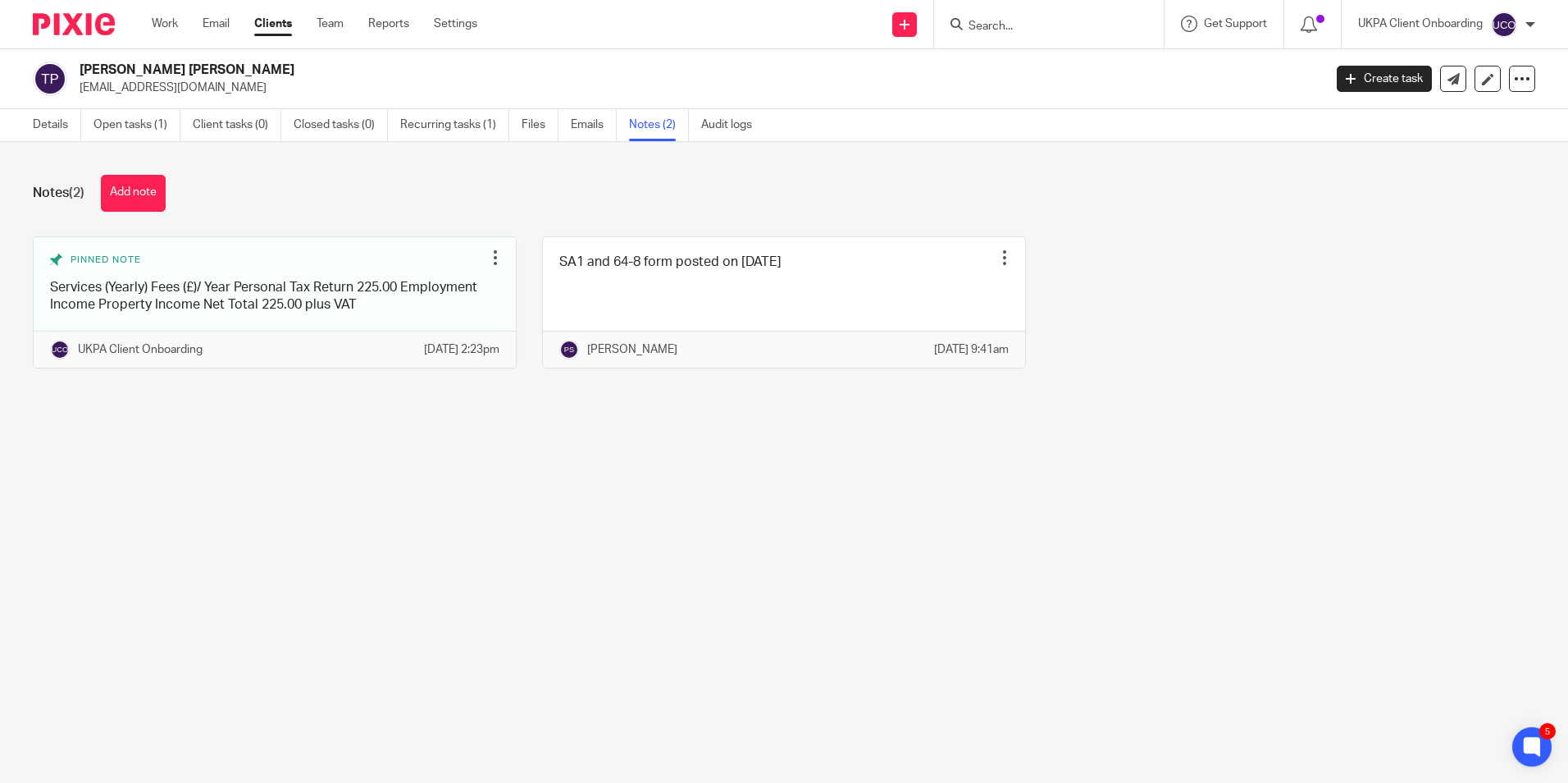
click at [991, 34] on input "Search" at bounding box center [1041, 27] width 148 height 15
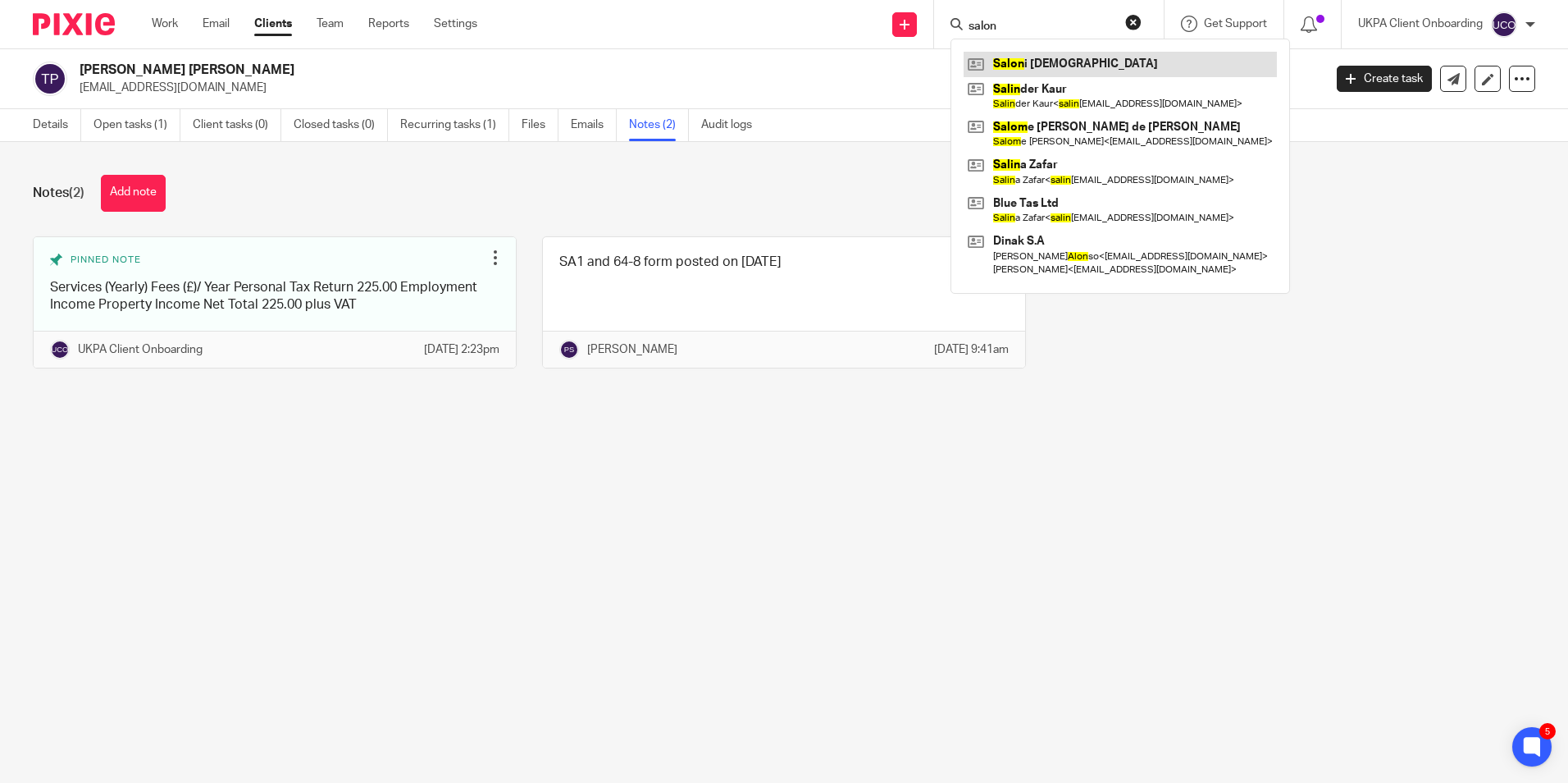
type input "salon"
click at [1029, 64] on link at bounding box center [1120, 63] width 314 height 24
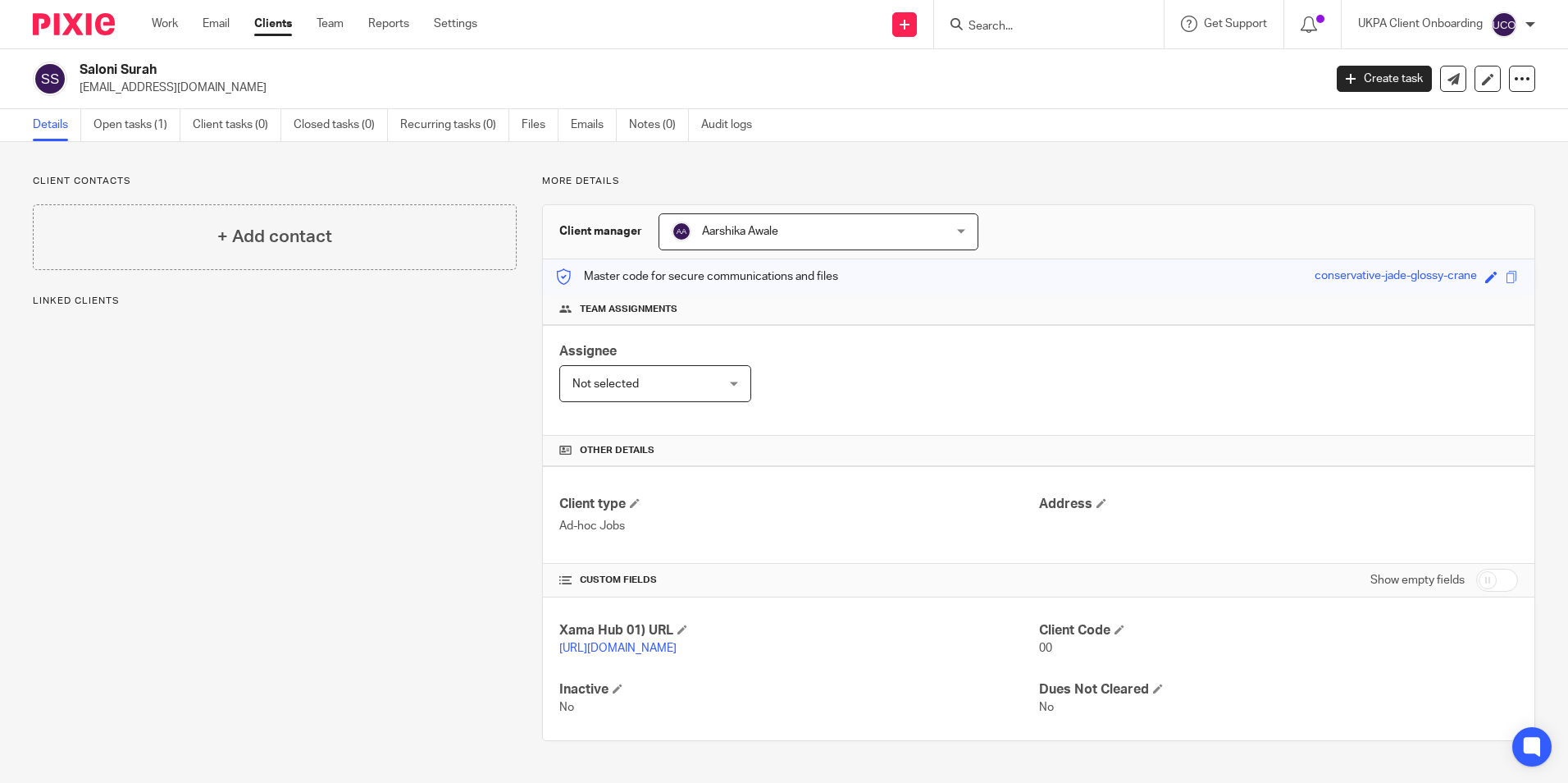
click at [943, 232] on div "[PERSON_NAME] [PERSON_NAME]" at bounding box center [818, 231] width 320 height 36
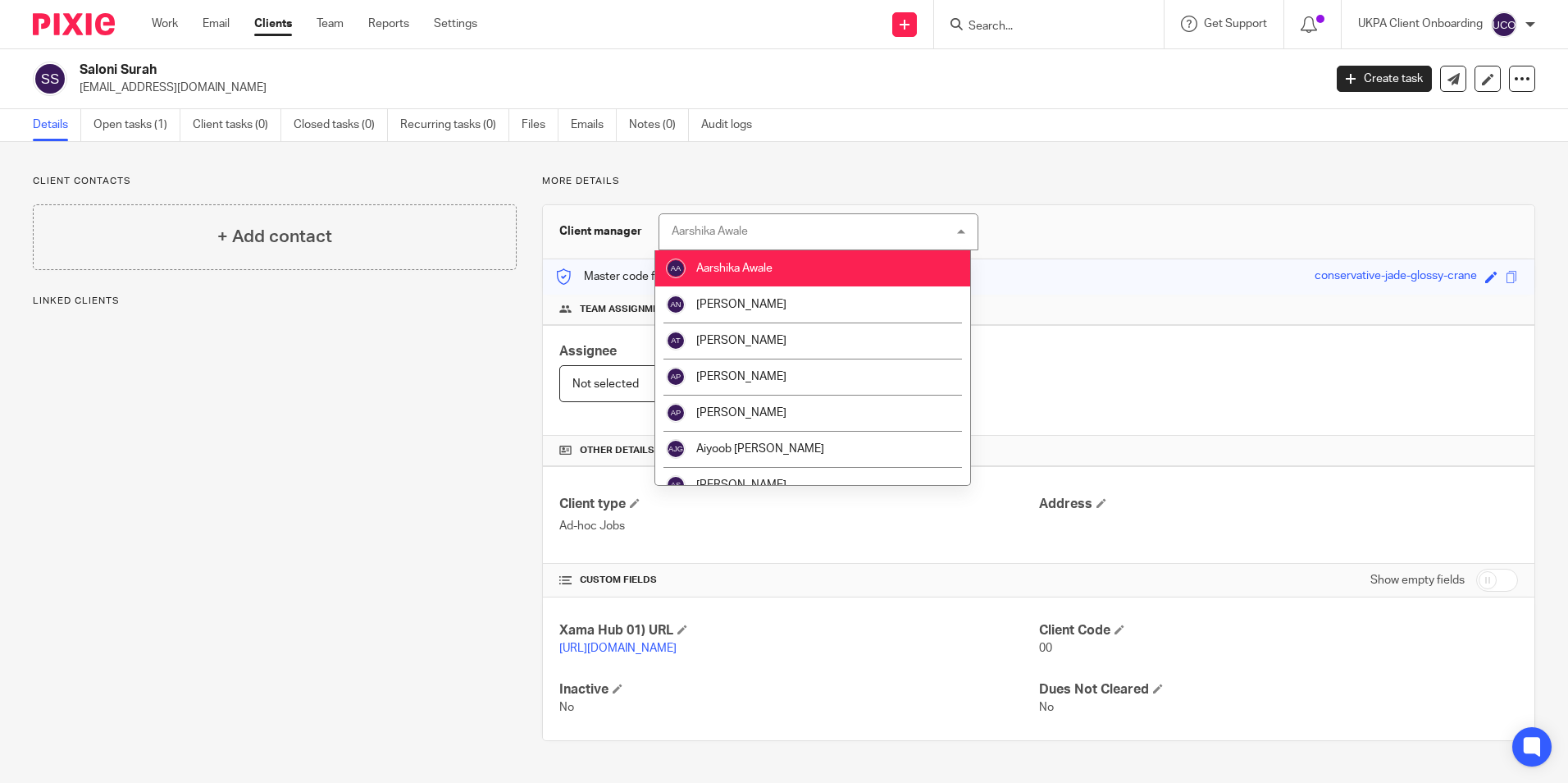
click at [948, 276] on li "Aarshika Awale" at bounding box center [812, 269] width 314 height 36
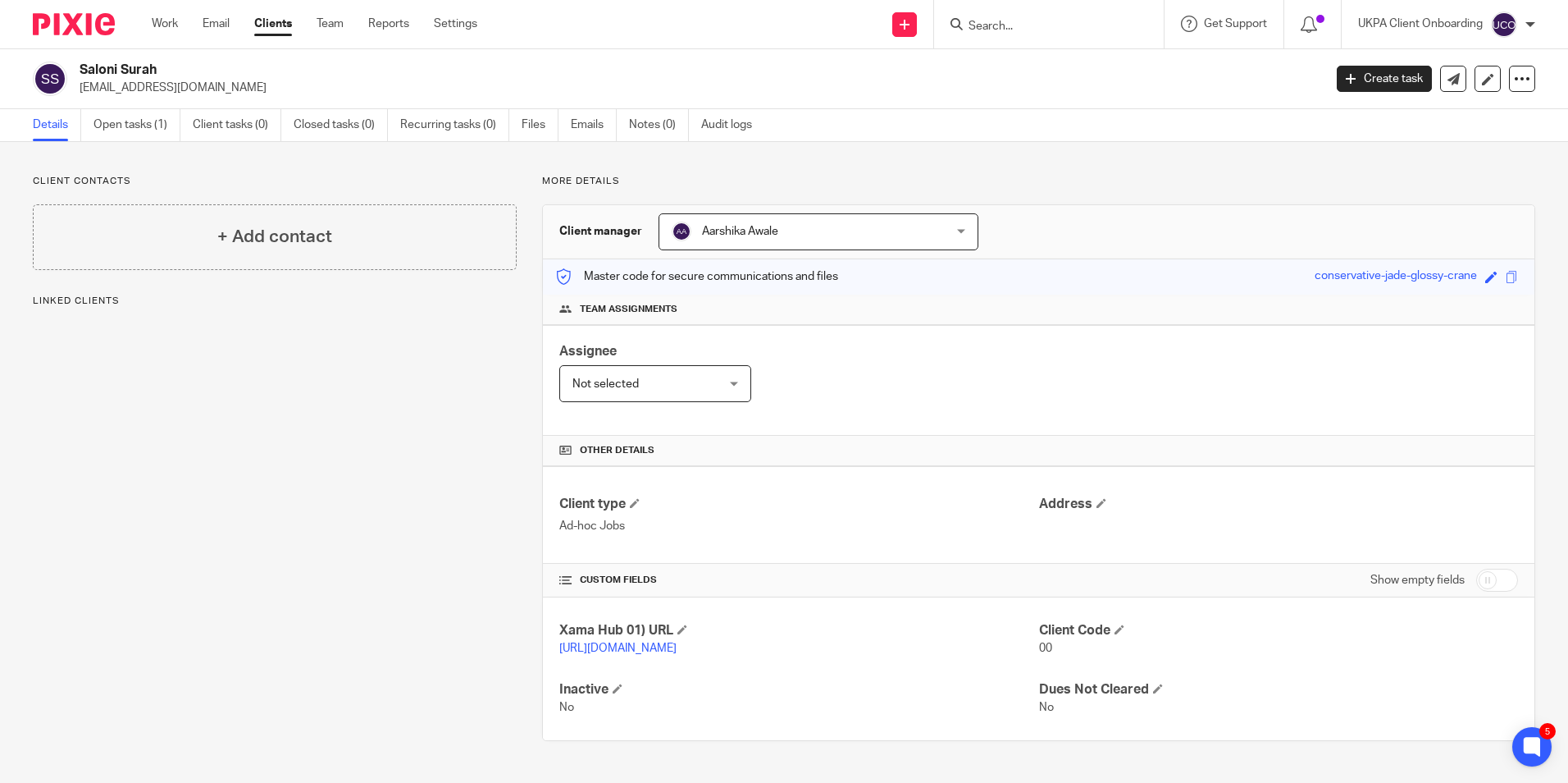
click at [950, 229] on div "[PERSON_NAME] [PERSON_NAME]" at bounding box center [818, 231] width 320 height 36
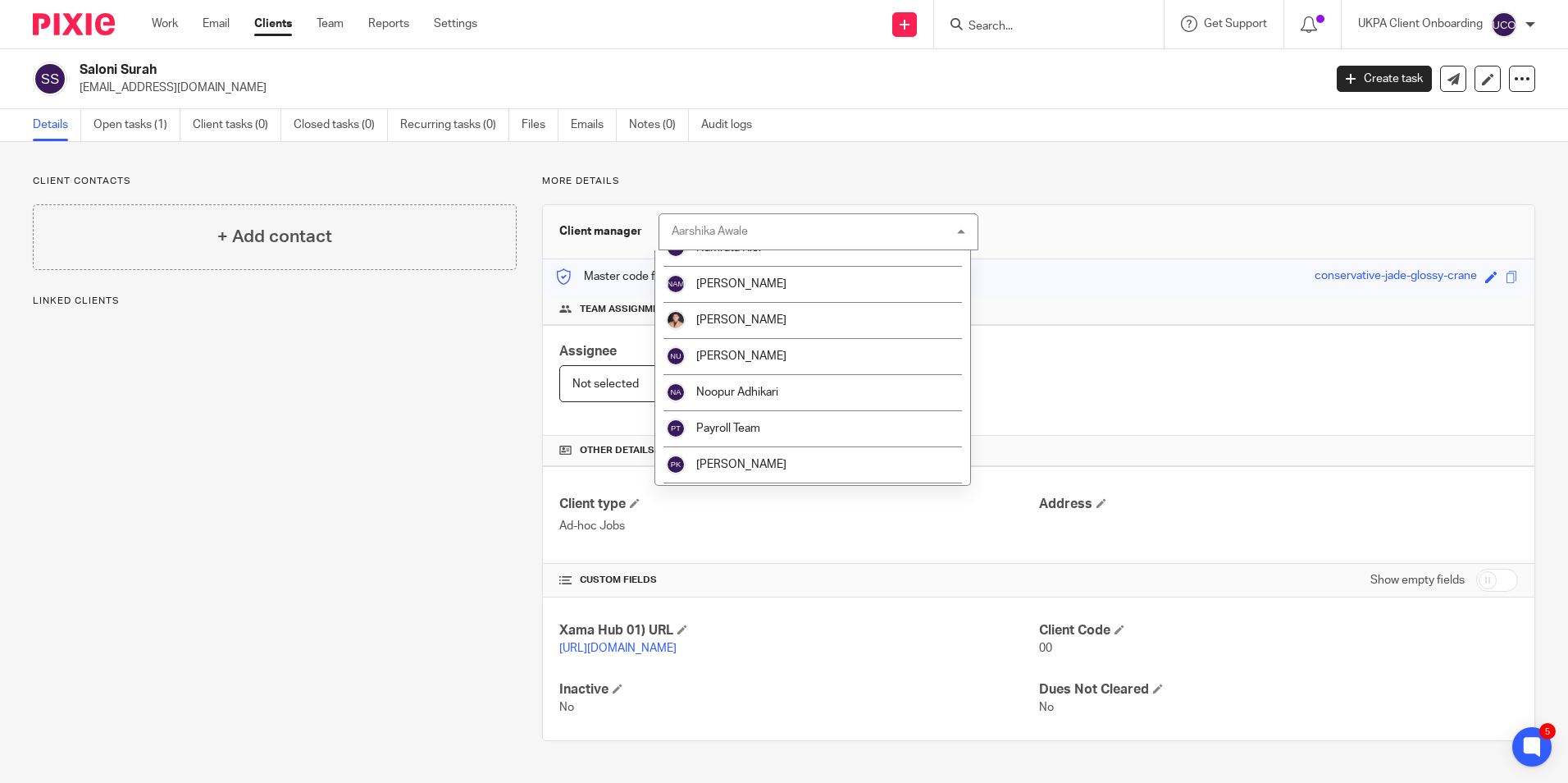
scroll to position [2978, 0]
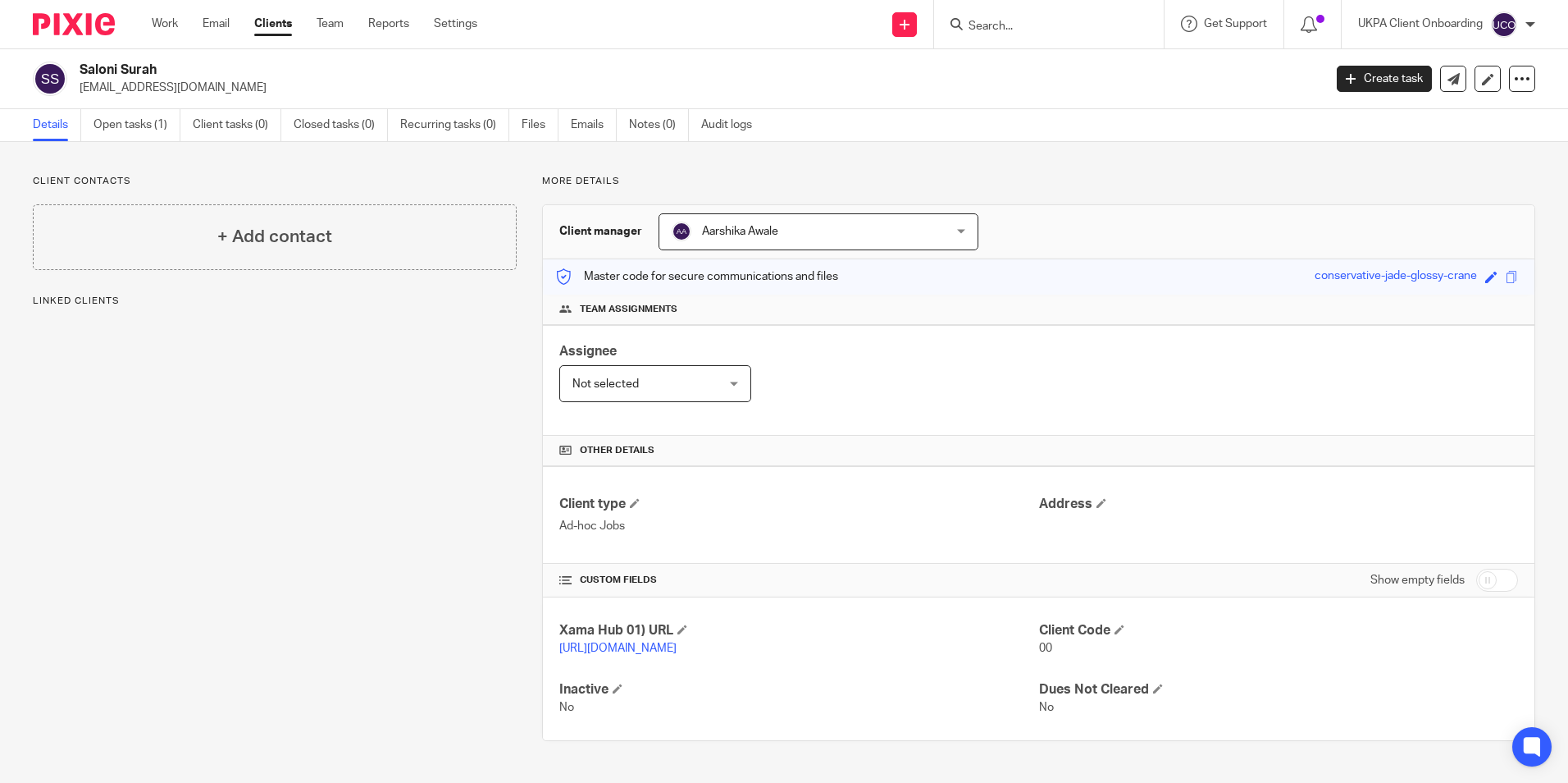
click at [960, 230] on div "[PERSON_NAME] [PERSON_NAME]" at bounding box center [818, 231] width 320 height 36
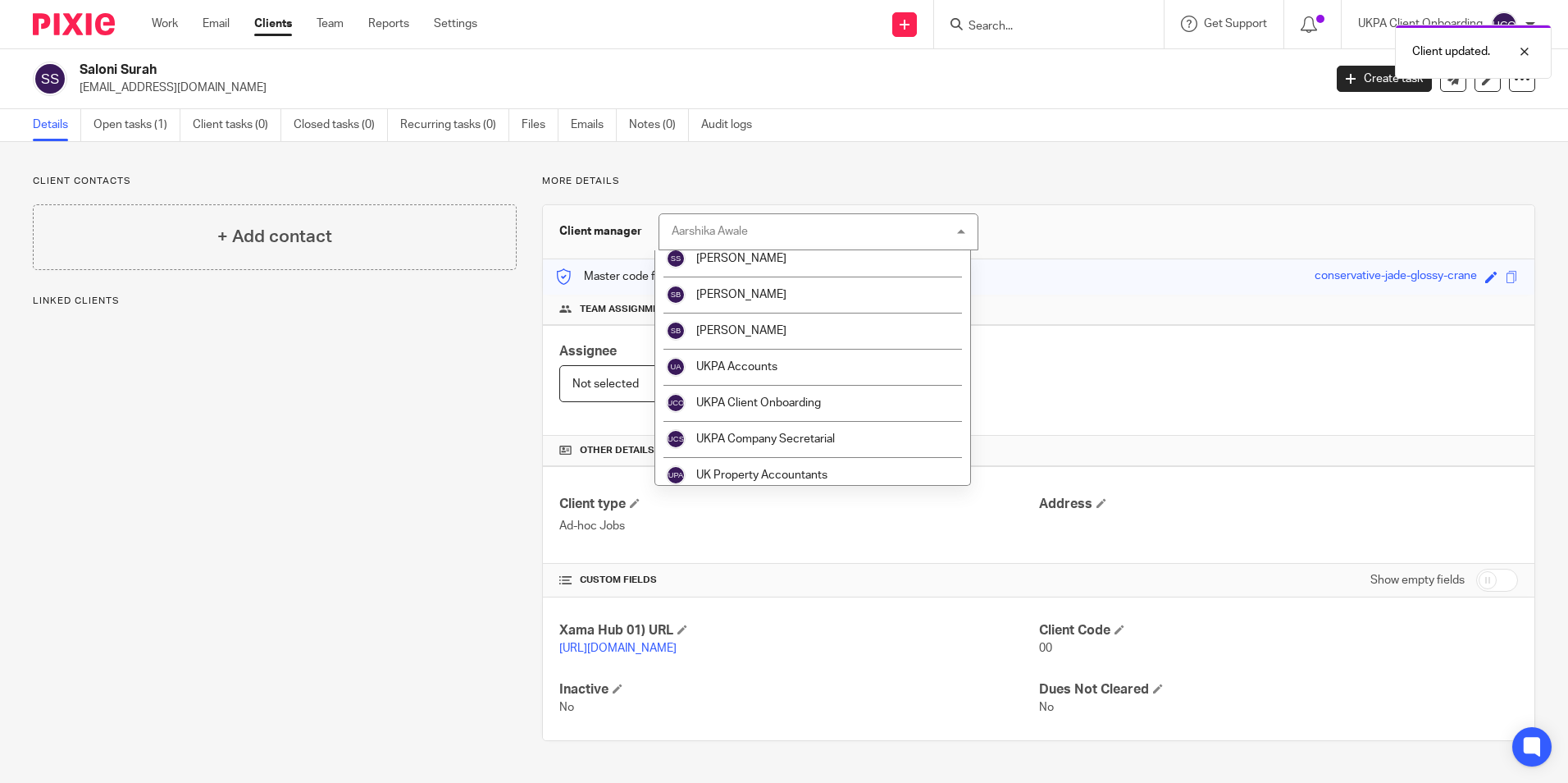
scroll to position [2978, 0]
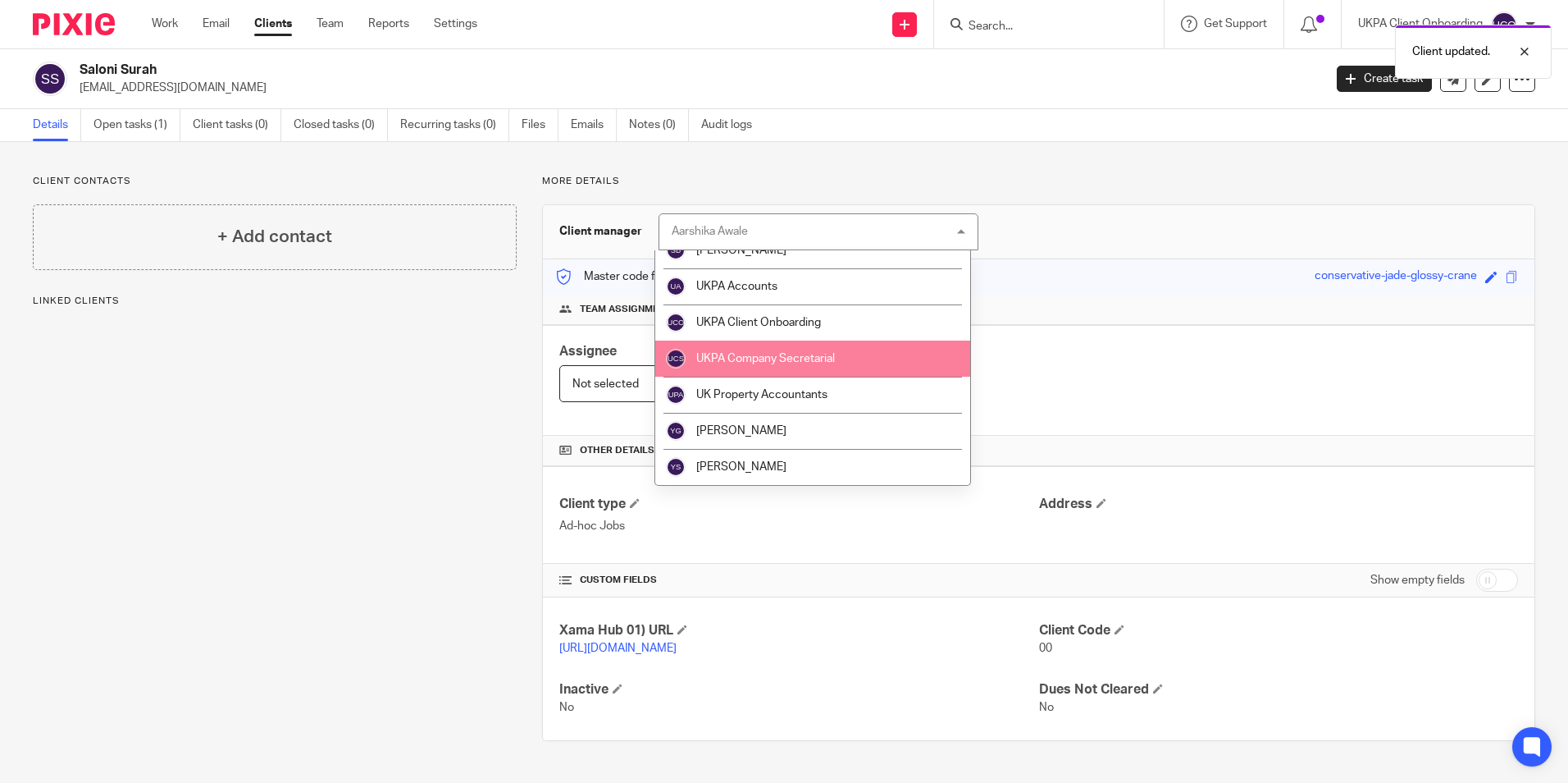
click at [857, 368] on li "UKPA Company Secretarial" at bounding box center [812, 359] width 314 height 36
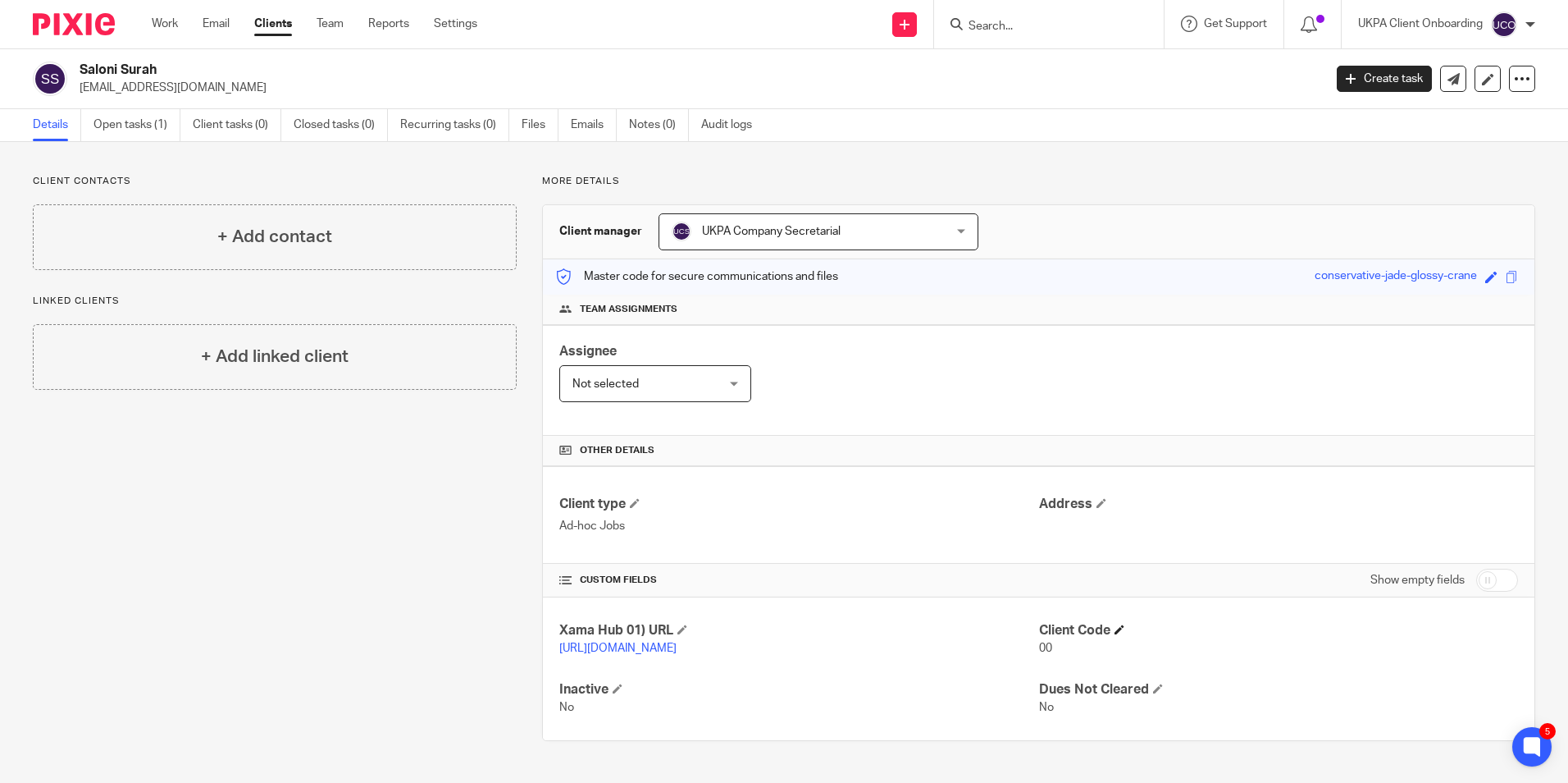
click at [1118, 623] on h4 "Client Code" at bounding box center [1278, 631] width 479 height 17
click at [1115, 633] on span at bounding box center [1119, 628] width 10 height 10
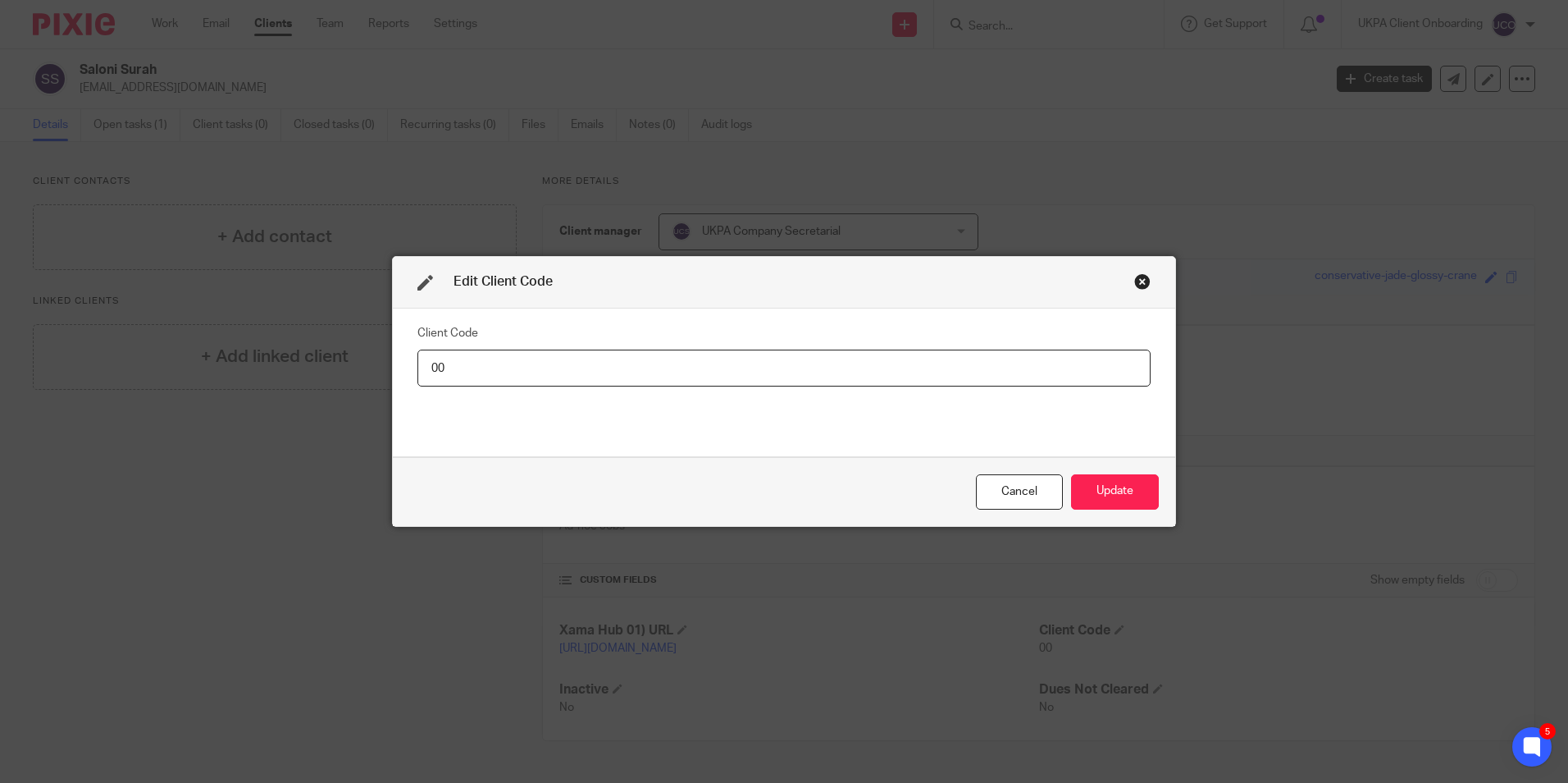
click at [592, 362] on input "00" at bounding box center [784, 368] width 733 height 36
type input "SAL014"
click at [1123, 497] on button "Update" at bounding box center [1115, 492] width 88 height 36
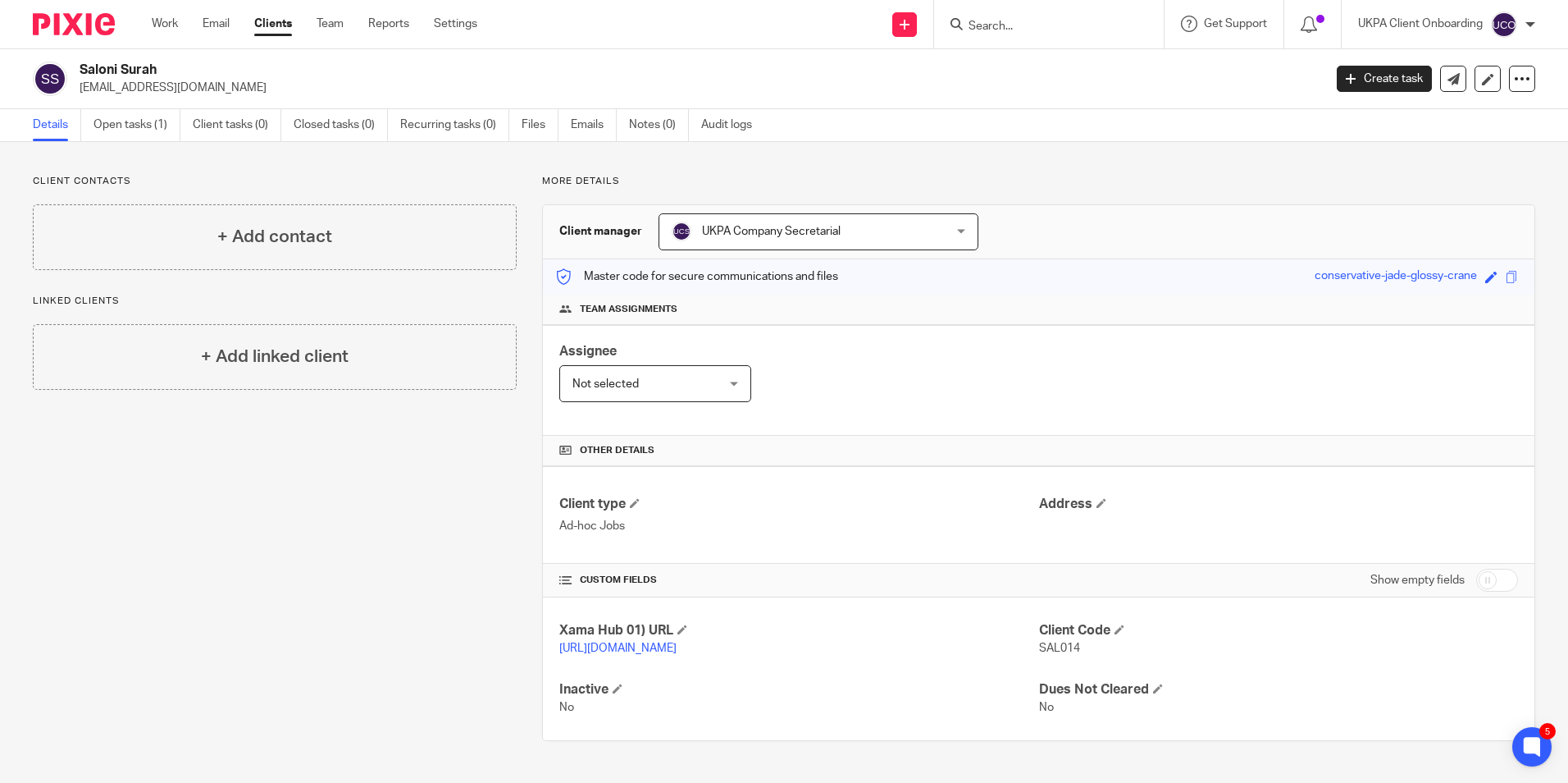
click at [1021, 34] on input "Search" at bounding box center [1041, 27] width 148 height 15
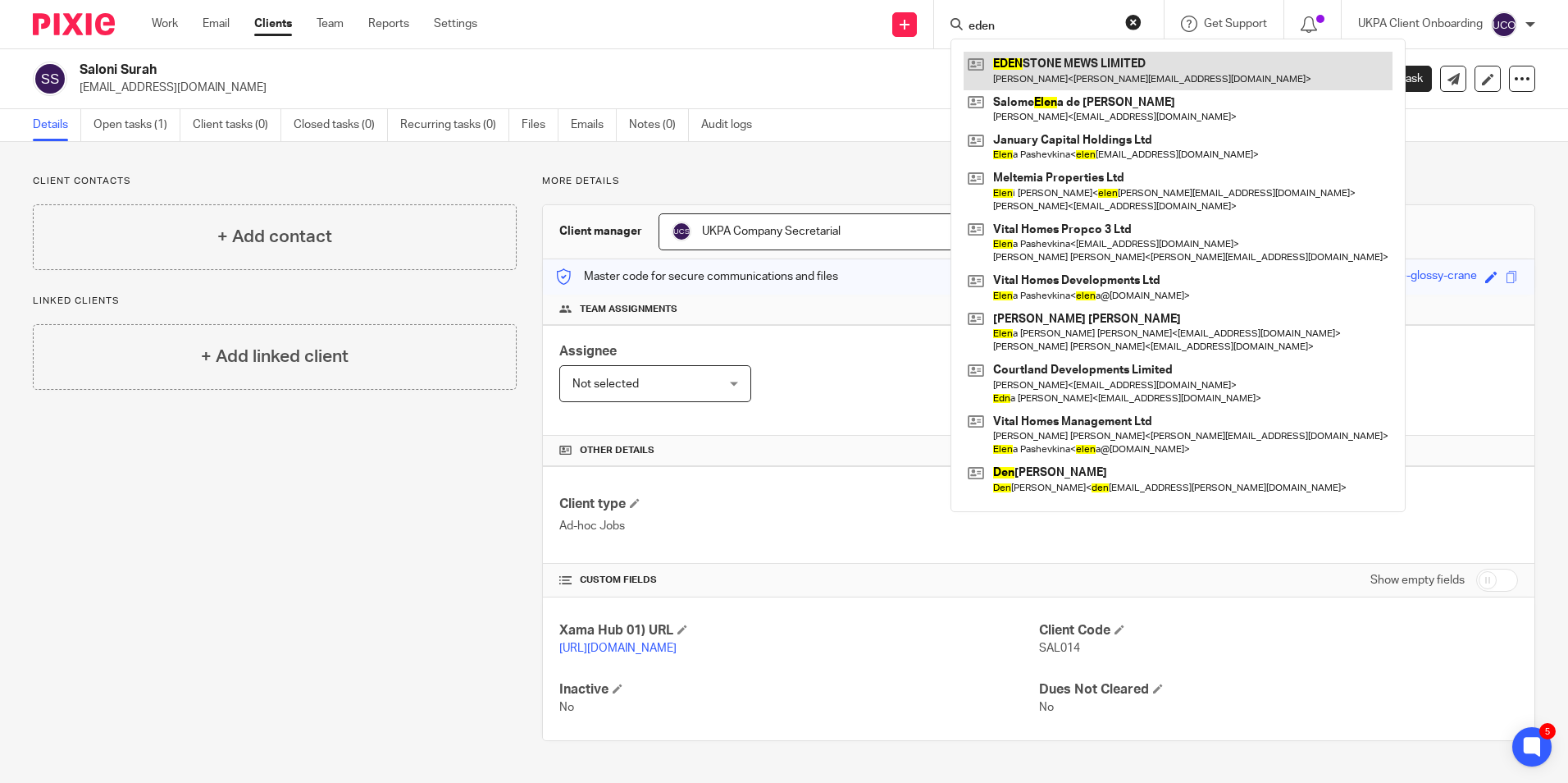
type input "eden"
click at [1037, 60] on link at bounding box center [1178, 70] width 429 height 37
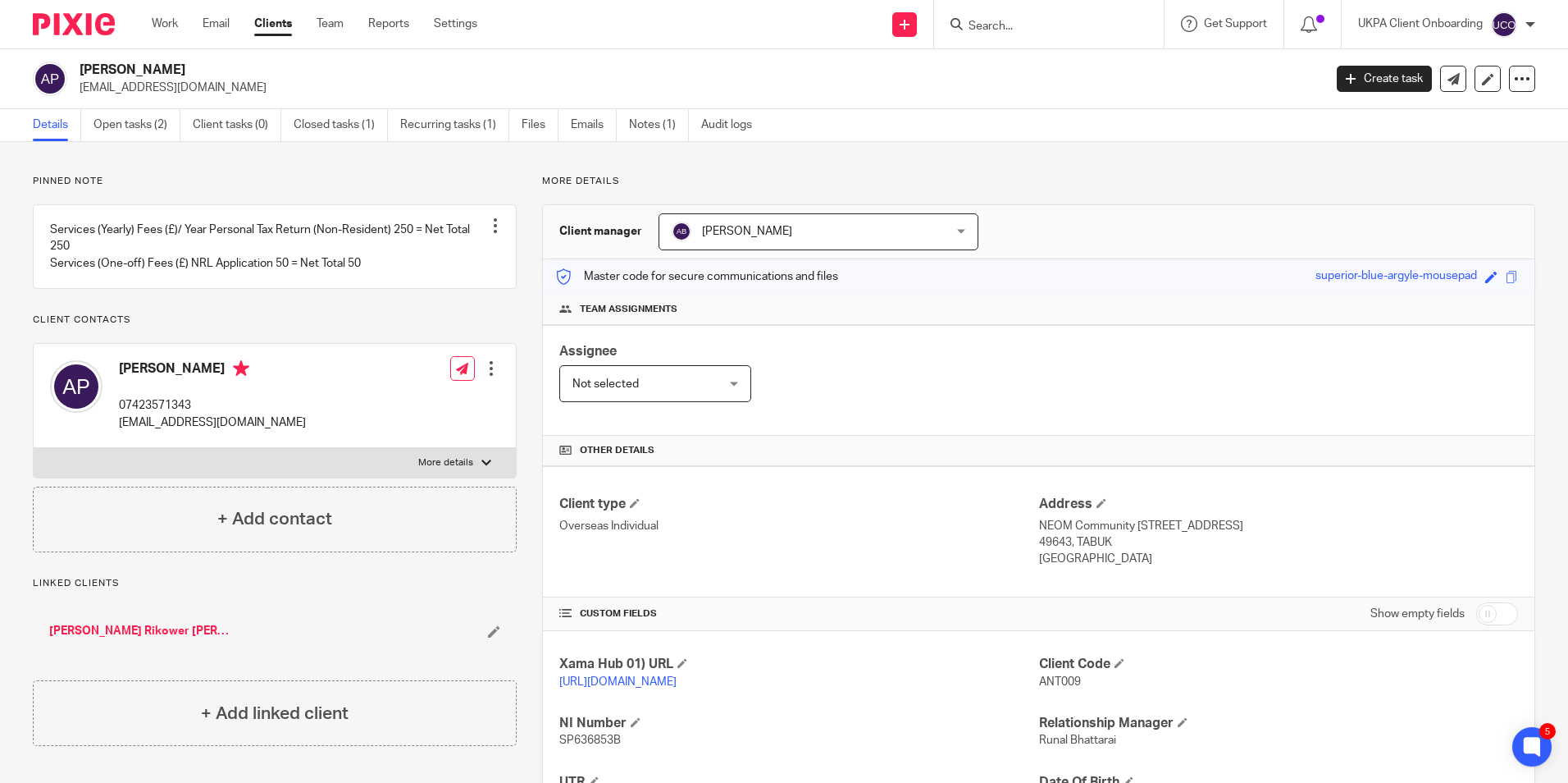
click at [171, 24] on link "Work" at bounding box center [165, 23] width 26 height 17
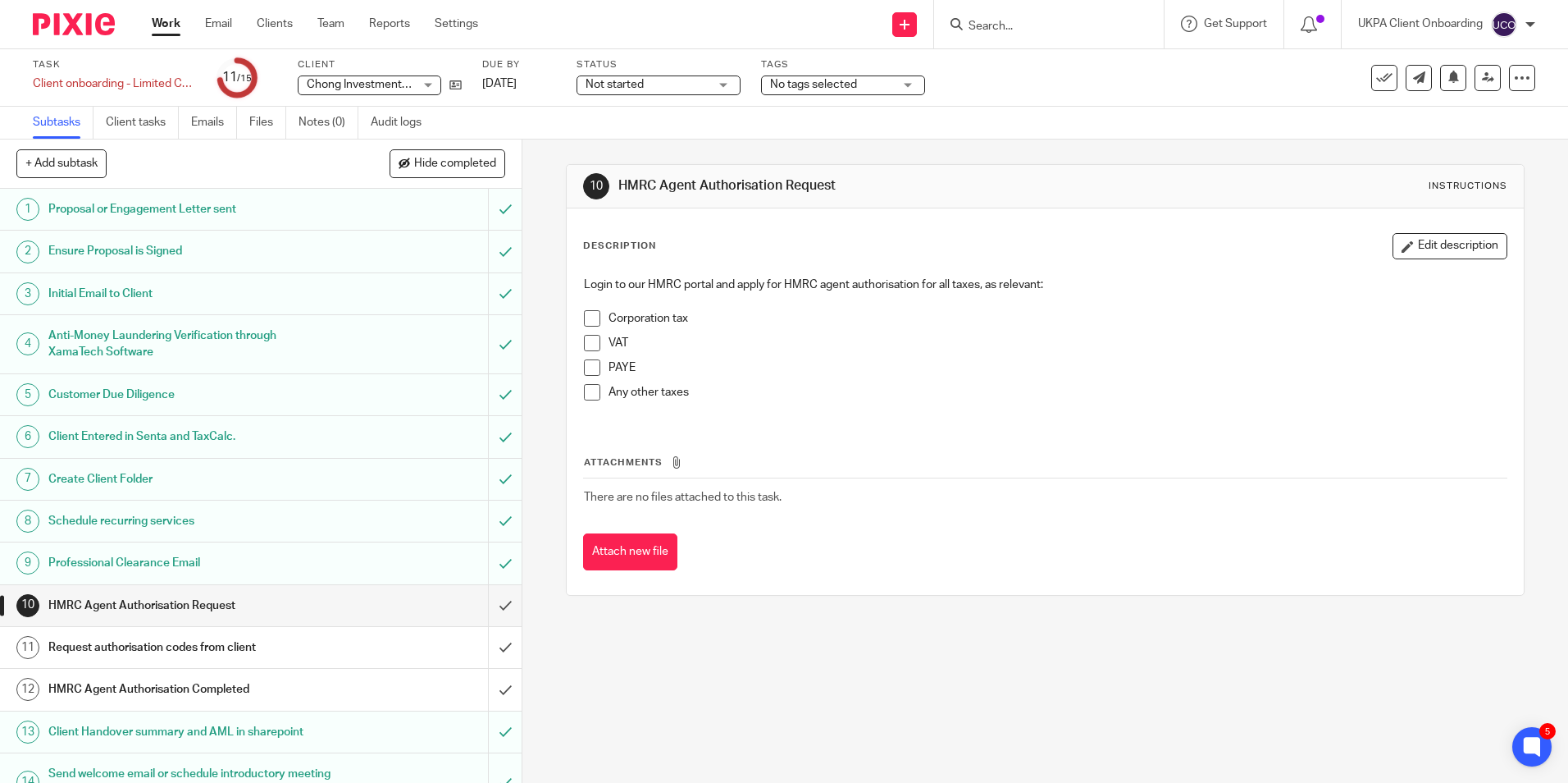
click at [91, 559] on h1 "Professional Clearance Email" at bounding box center [189, 562] width 282 height 24
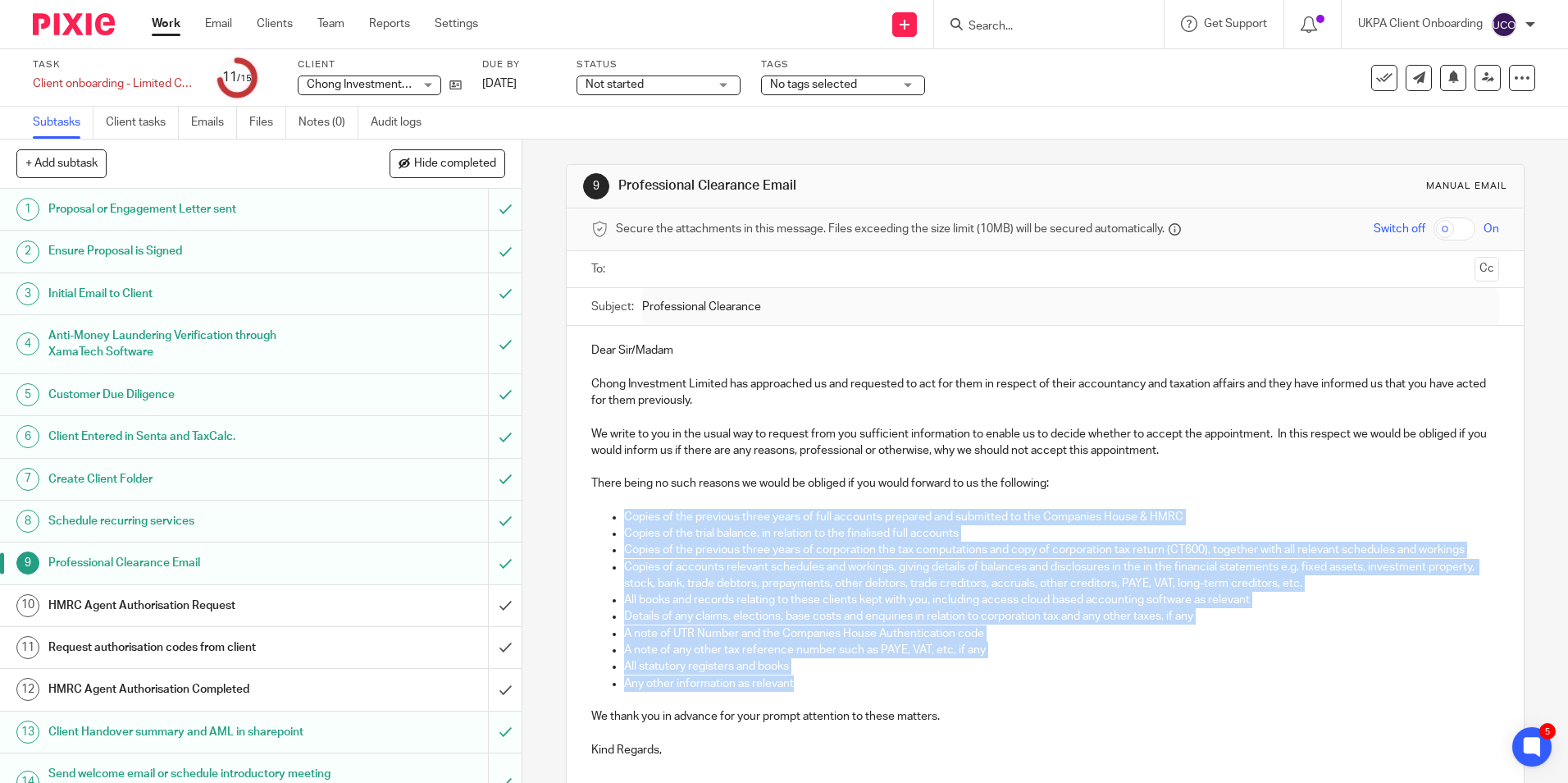
drag, startPoint x: 622, startPoint y: 515, endPoint x: 869, endPoint y: 689, distance: 302.1
click at [869, 689] on ul "Copies of the previous three years of full accounts prepared and submitted to t…" at bounding box center [1045, 600] width 907 height 183
copy ul "Copies of the previous three years of full accounts prepared and submitted to t…"
click at [861, 395] on p "Chong Investment Limited has approached us and requested to act for them in res…" at bounding box center [1045, 392] width 907 height 34
click at [863, 396] on p "Chong Investment Limited has approached us and requested to act for them in res…" at bounding box center [1045, 392] width 907 height 34
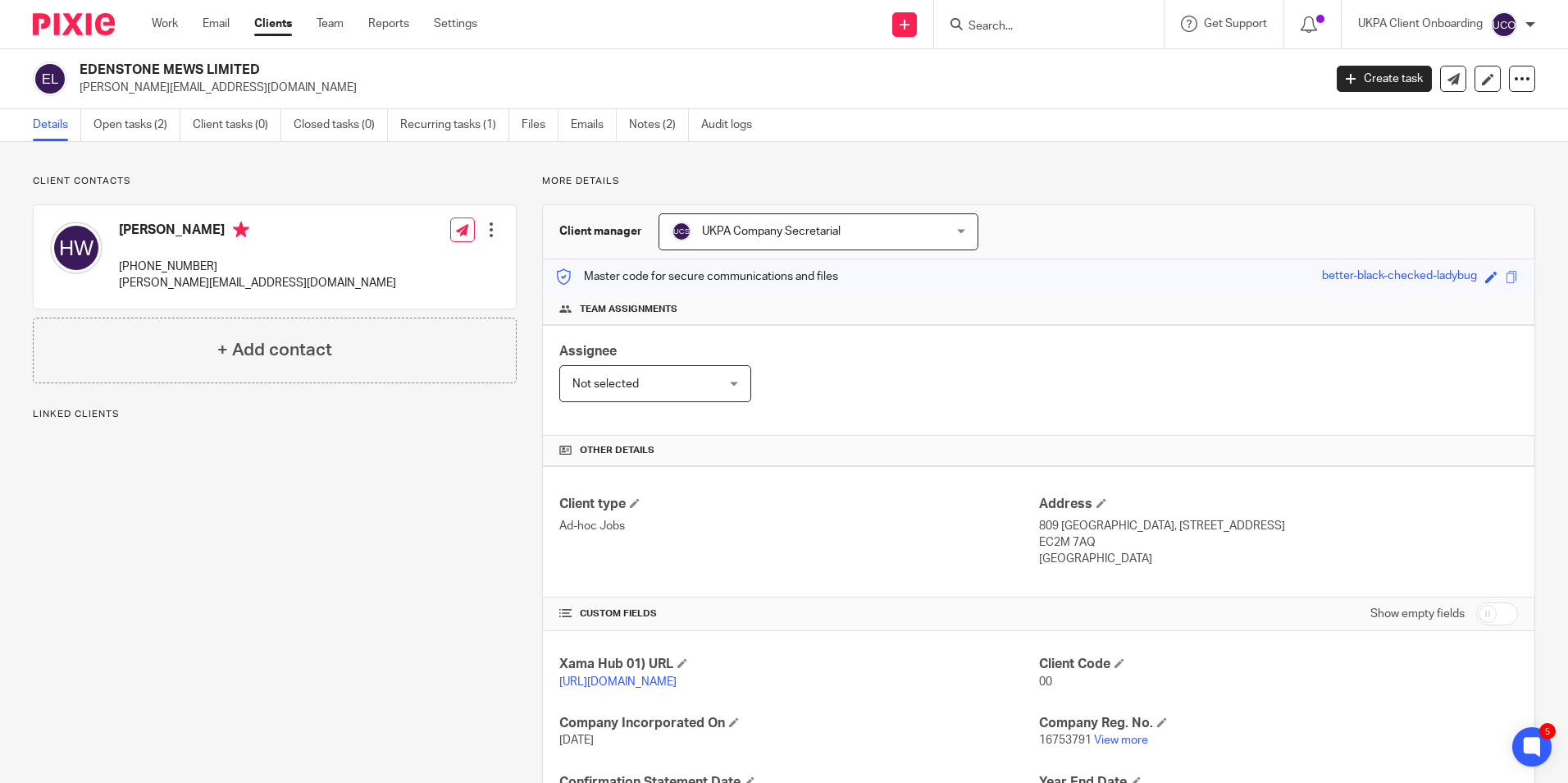
click at [1005, 28] on input "Search" at bounding box center [1041, 27] width 148 height 15
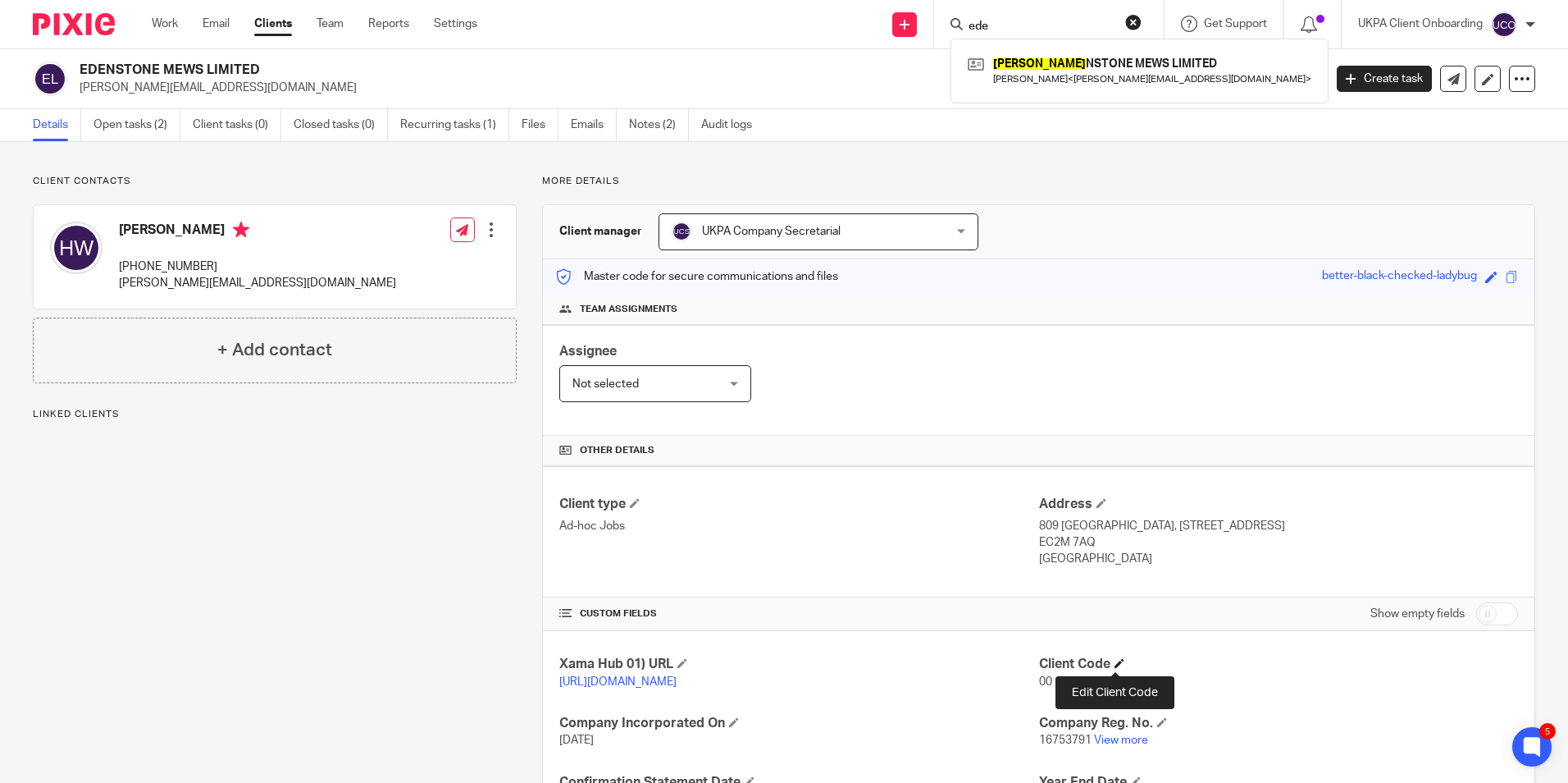
type input "ede"
click at [1118, 659] on span at bounding box center [1119, 662] width 10 height 10
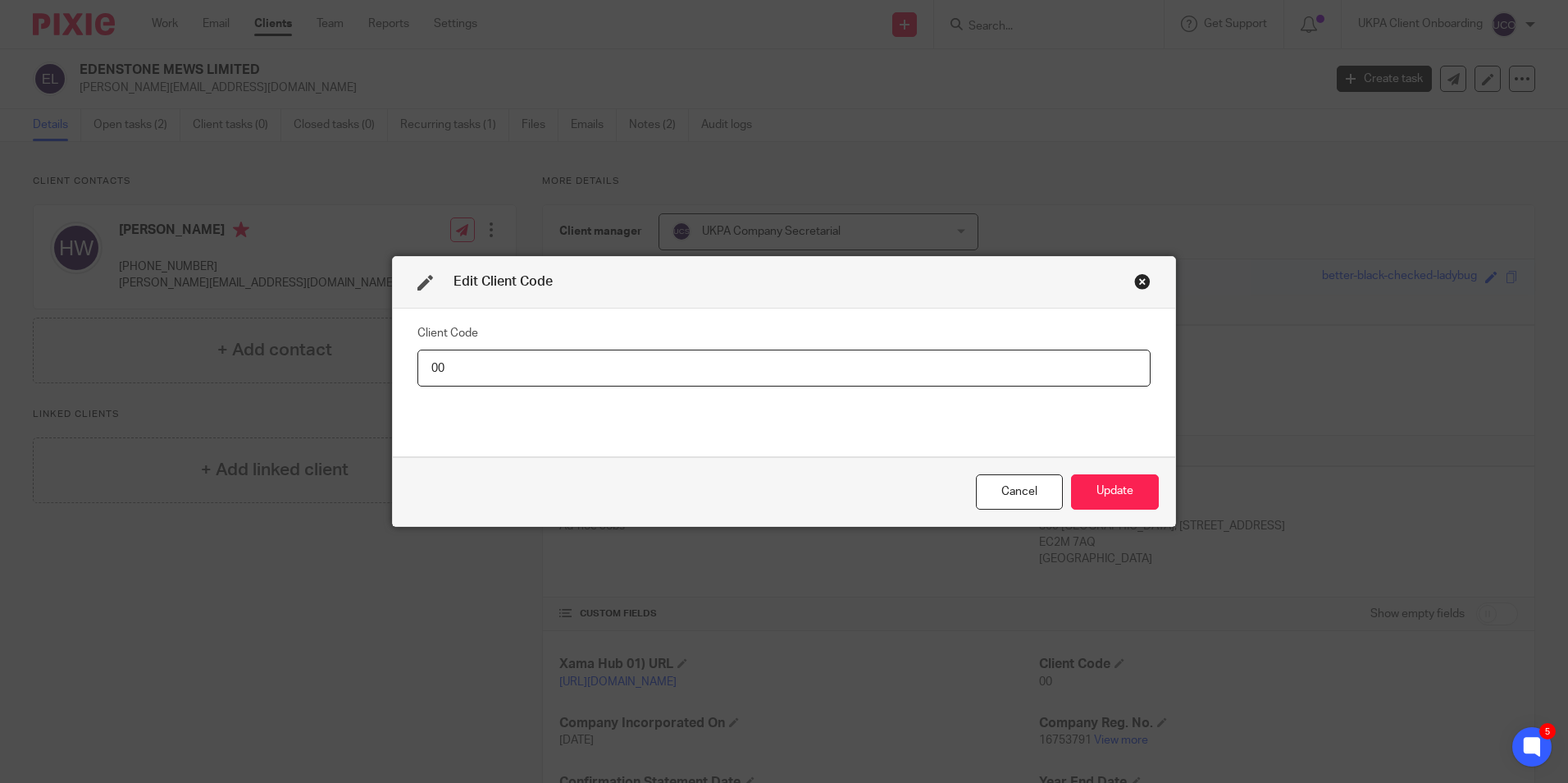
click at [529, 366] on input "00" at bounding box center [784, 368] width 733 height 36
type input "EDE001"
click at [1111, 475] on button "Update" at bounding box center [1115, 492] width 88 height 36
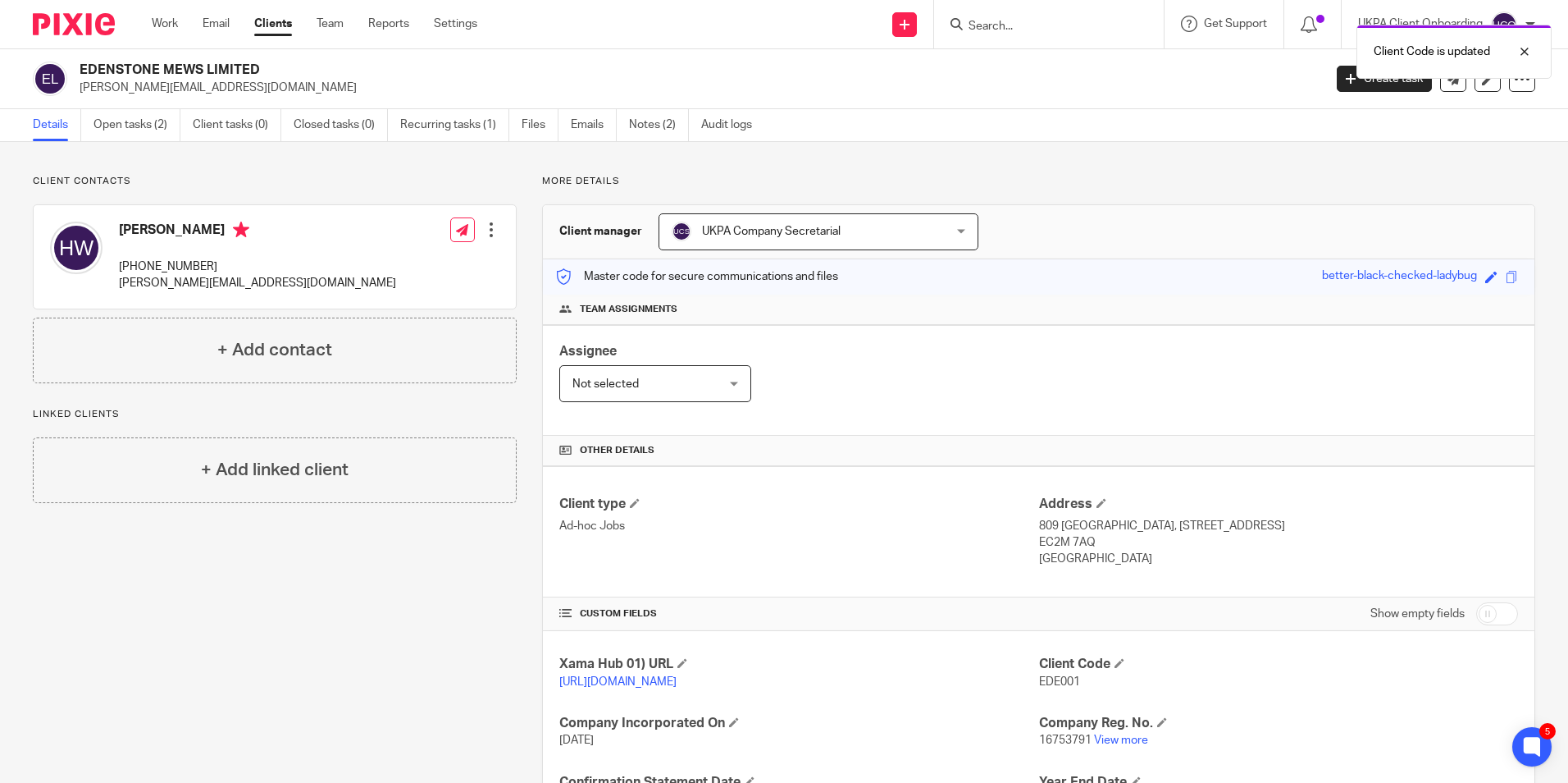
click at [222, 67] on h2 "EDENSTONE MEWS LIMITED" at bounding box center [572, 70] width 986 height 17
copy div "EDENSTONE MEWS LIMITED"
click at [1010, 24] on input "Search" at bounding box center [1041, 27] width 148 height 15
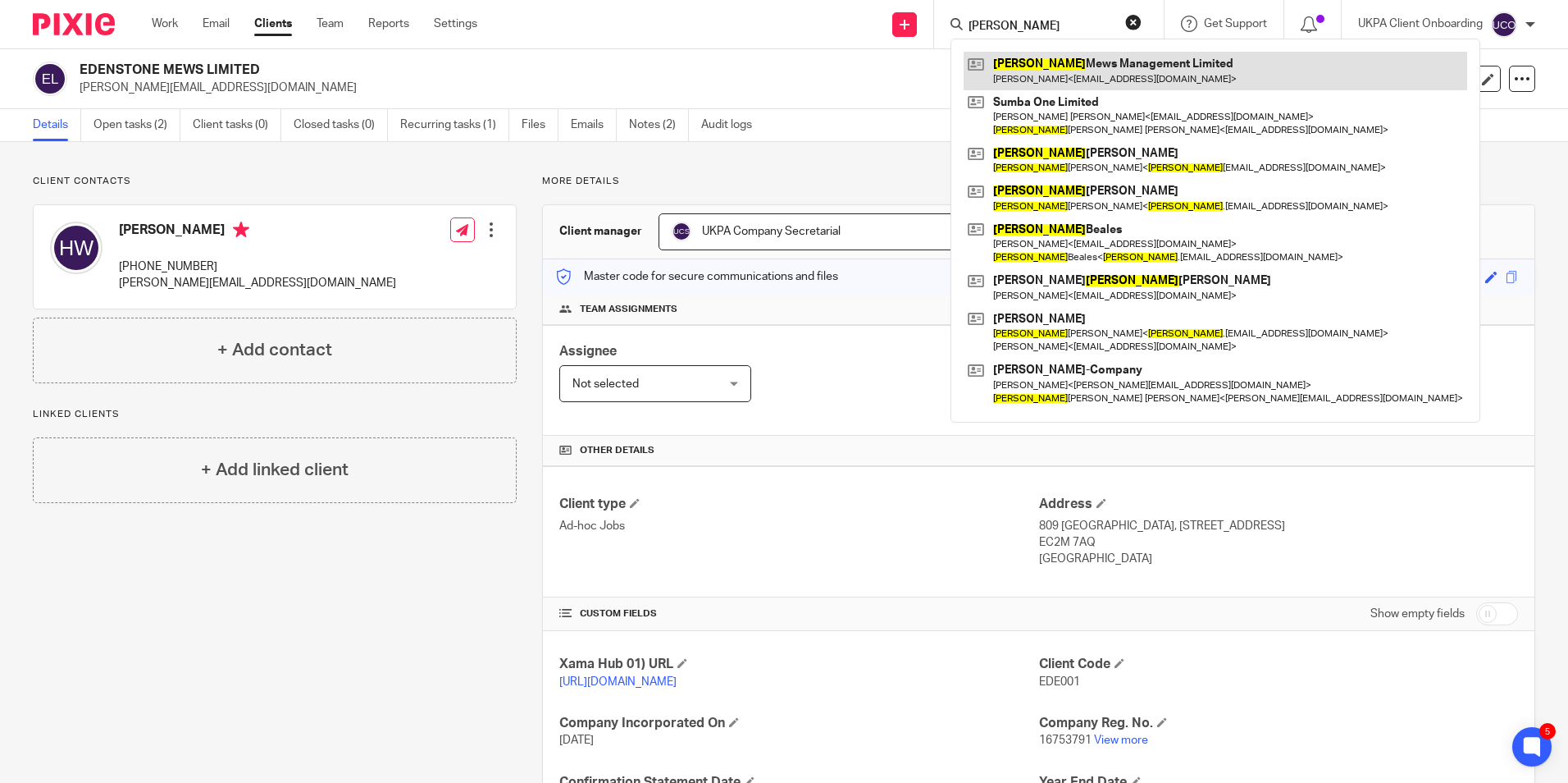
type input "sophia"
click at [1074, 88] on link at bounding box center [1215, 70] width 504 height 37
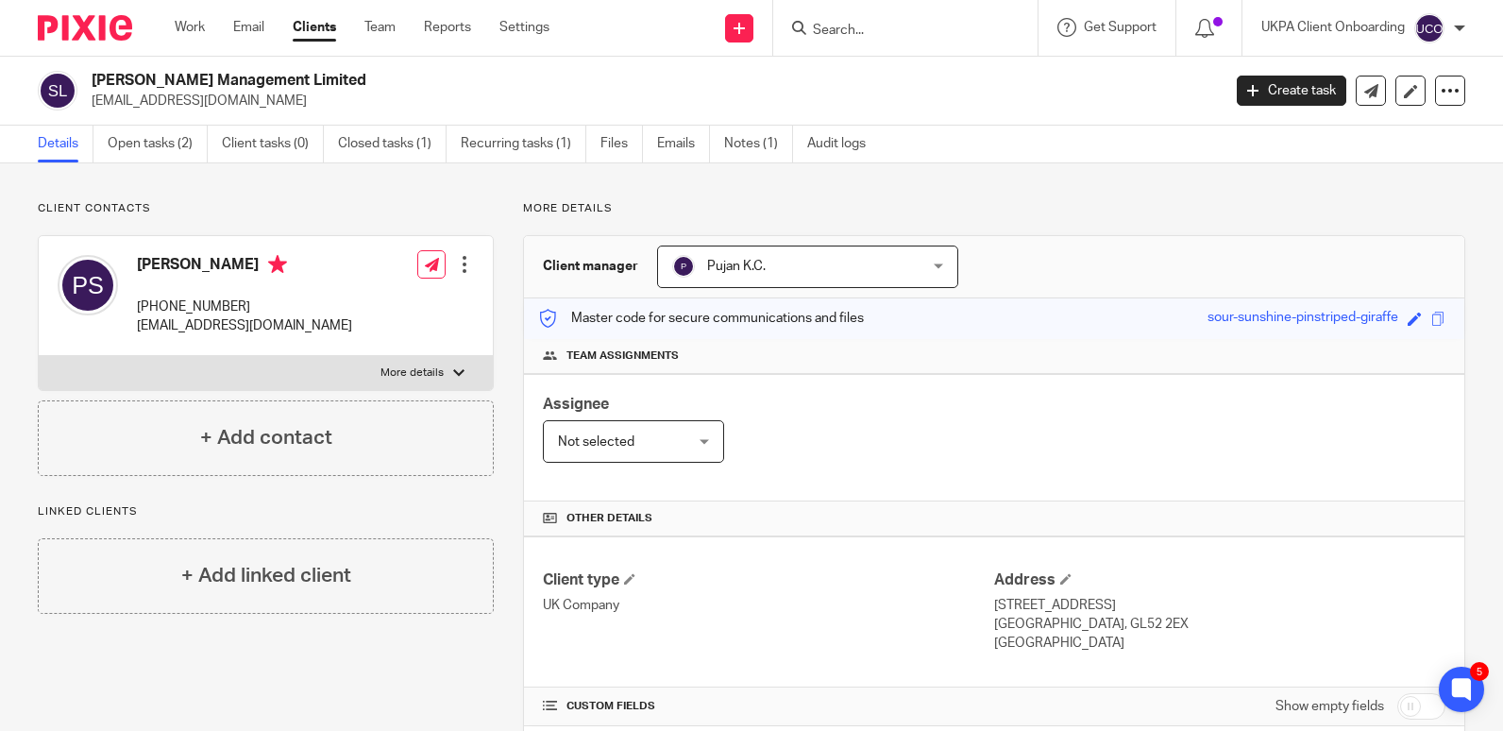
click at [818, 457] on div "Assignee Not selected Not selected Not selected Aarshika Awale Aayush Niraula A…" at bounding box center [994, 437] width 940 height 127
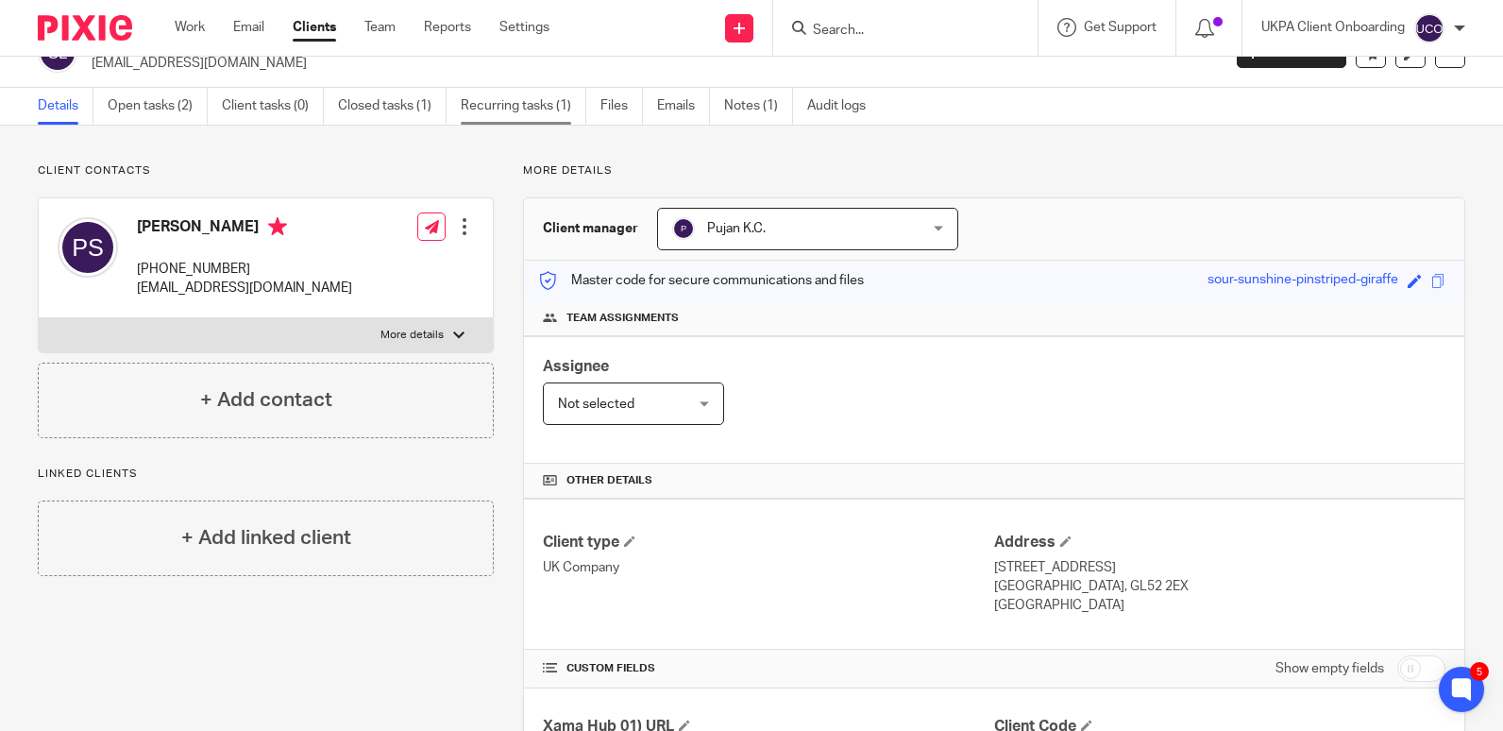
click at [490, 116] on link "Recurring tasks (1)" at bounding box center [524, 106] width 126 height 37
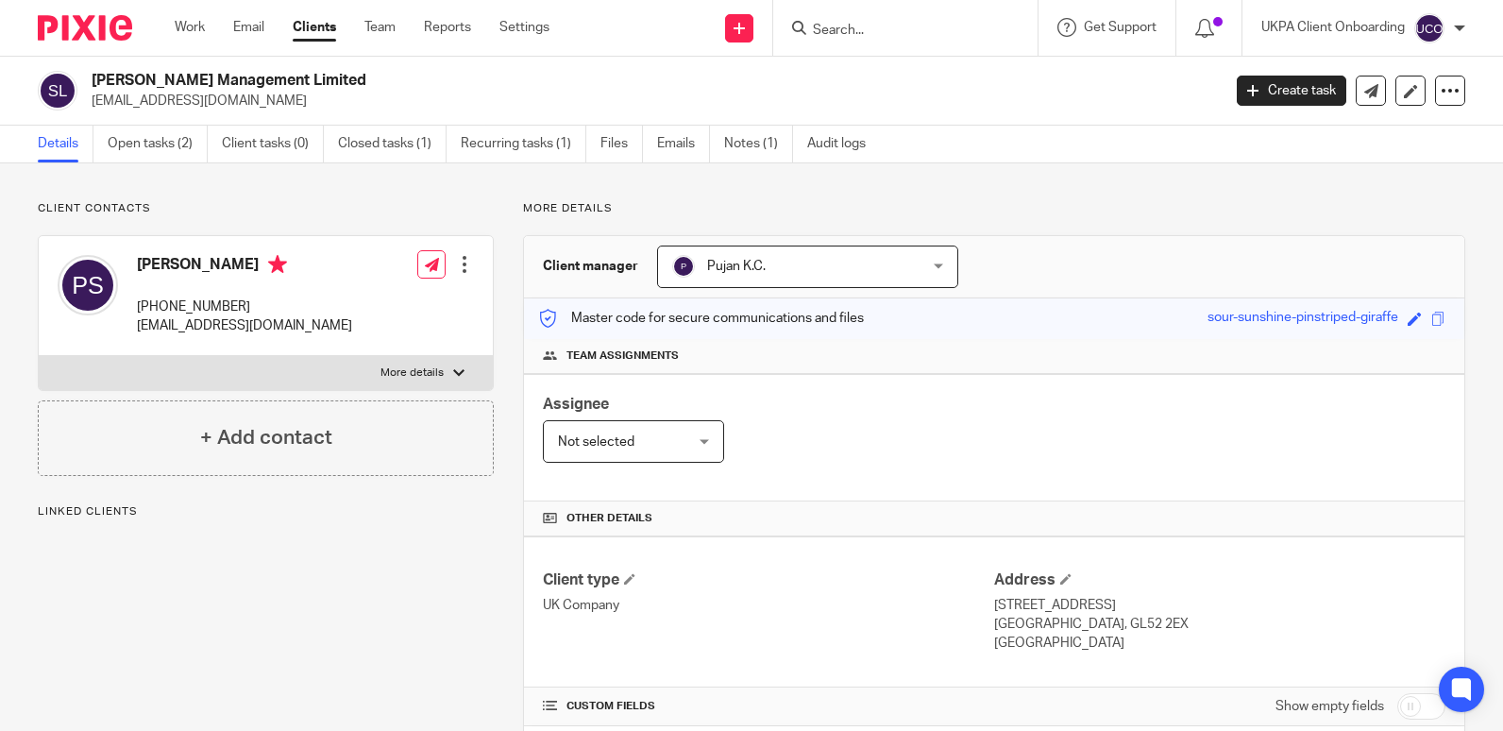
click at [540, 143] on link "Recurring tasks (1)" at bounding box center [524, 144] width 126 height 37
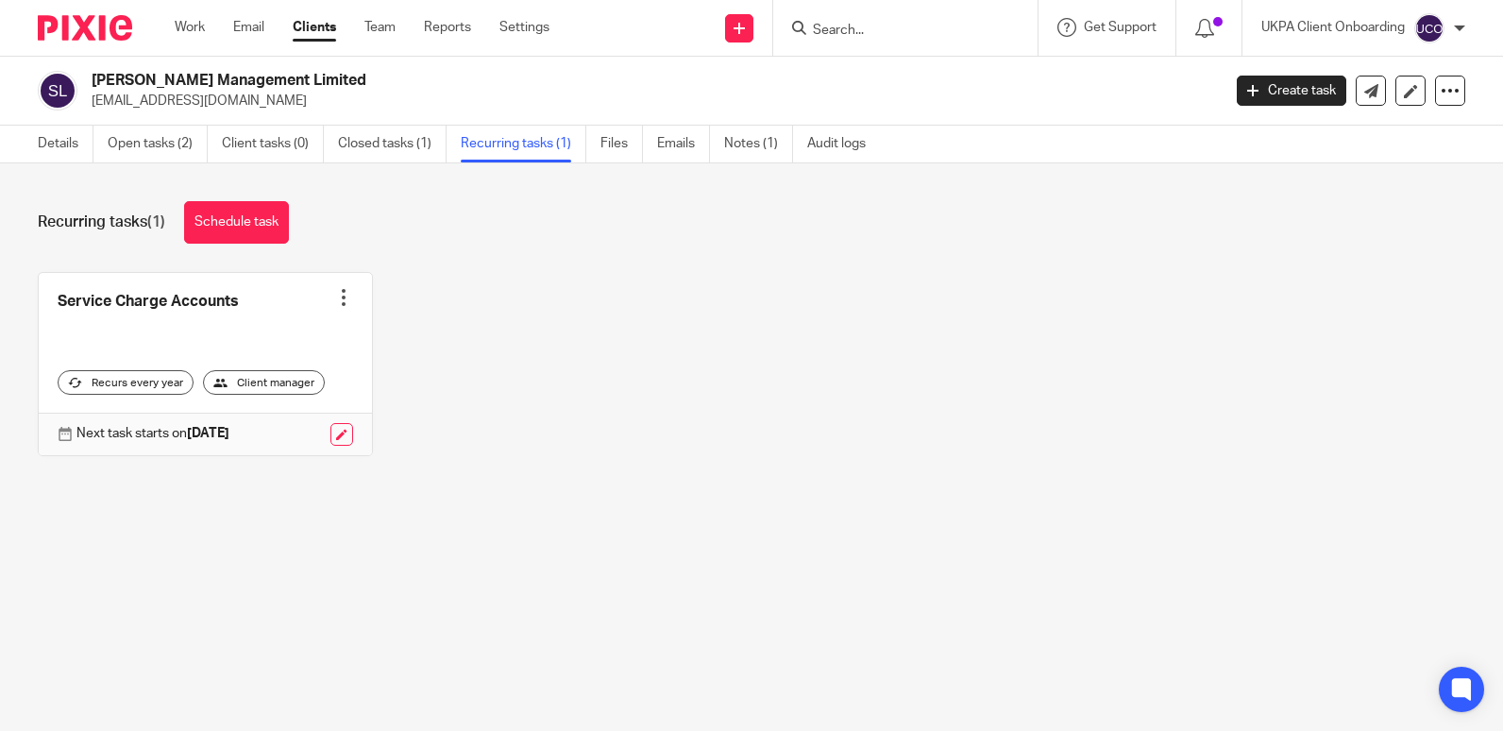
click at [22, 141] on div "Details Open tasks (2) Client tasks (0) Closed tasks (1) Recurring tasks (1) Fi…" at bounding box center [456, 144] width 913 height 37
click at [51, 145] on link "Details" at bounding box center [66, 144] width 56 height 37
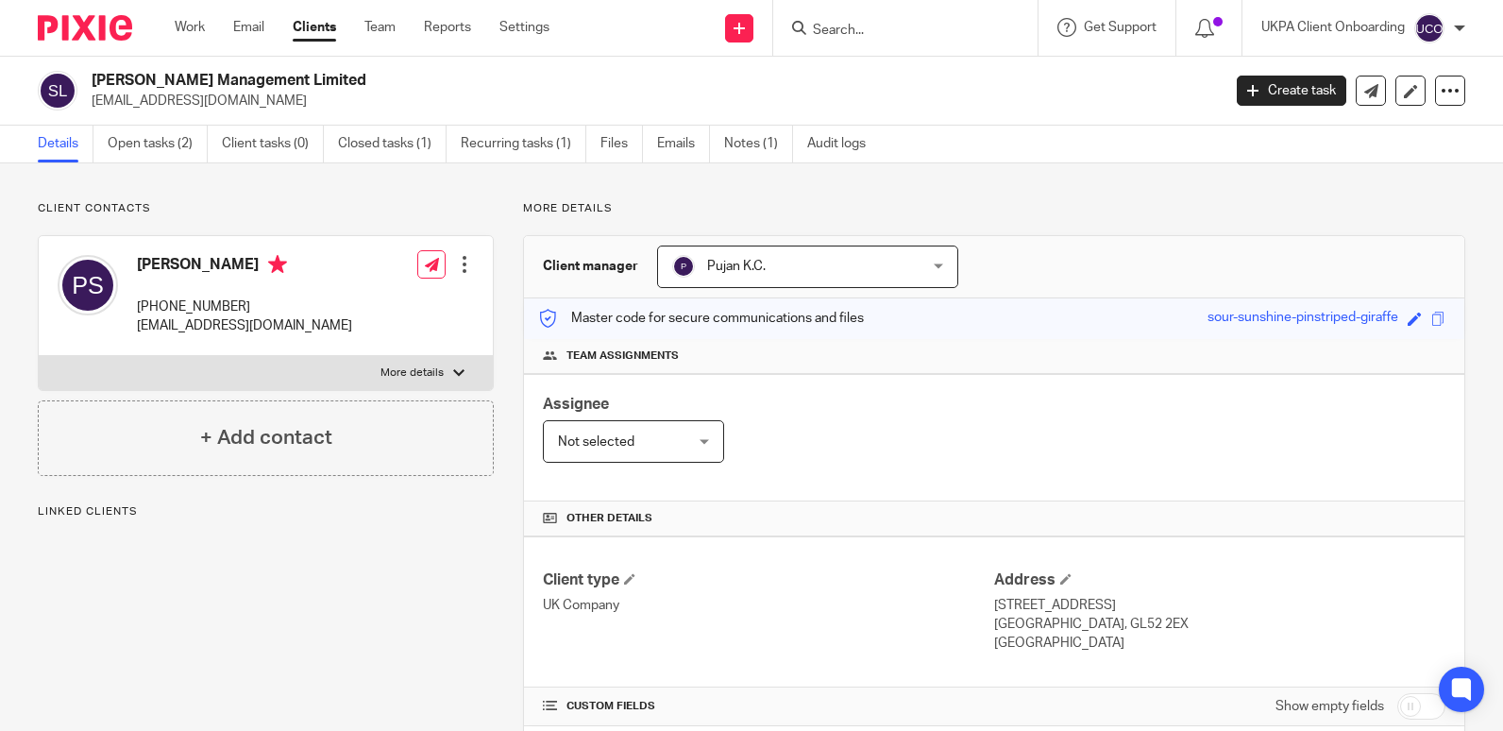
click at [927, 479] on div "Assignee Not selected Not selected Not selected [PERSON_NAME] [PERSON_NAME] [PE…" at bounding box center [994, 437] width 940 height 127
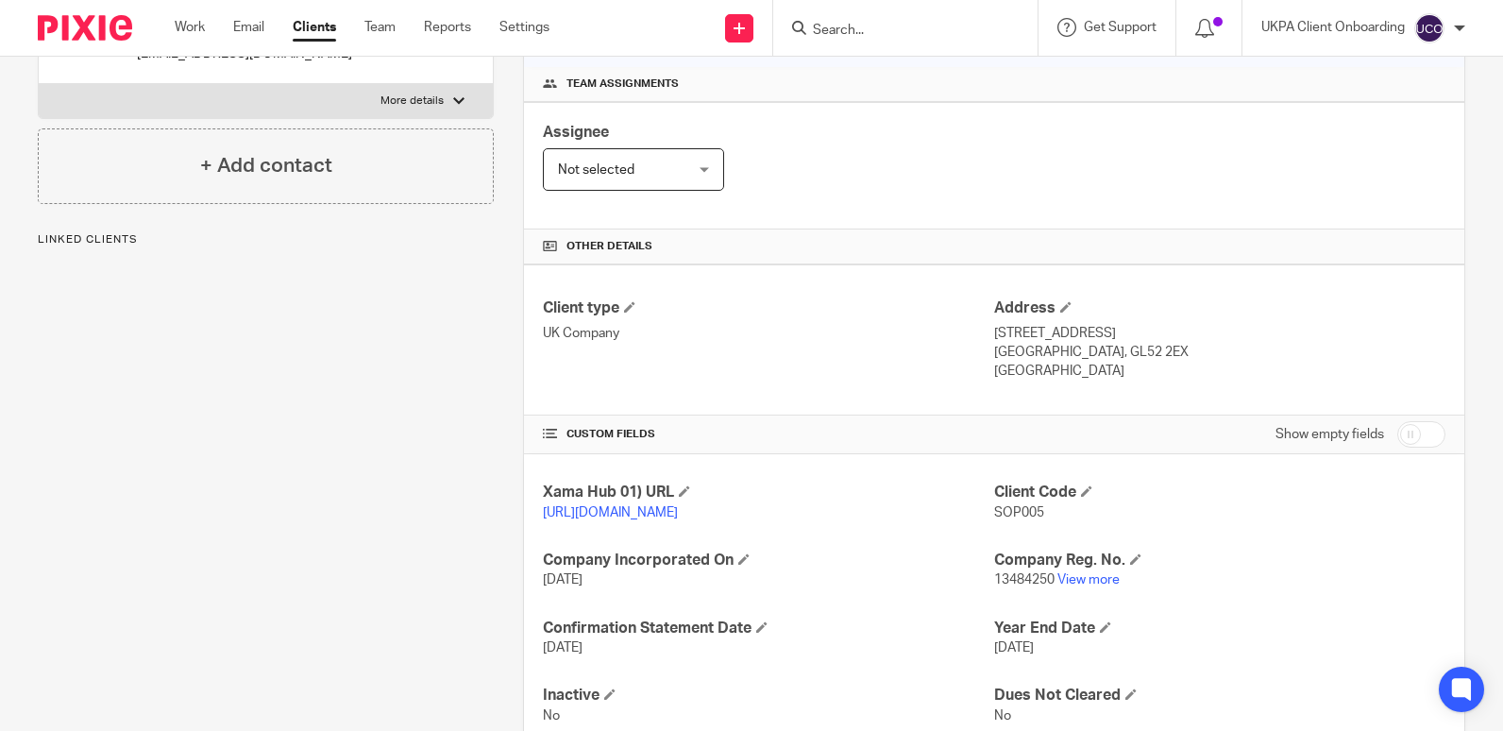
scroll to position [353, 0]
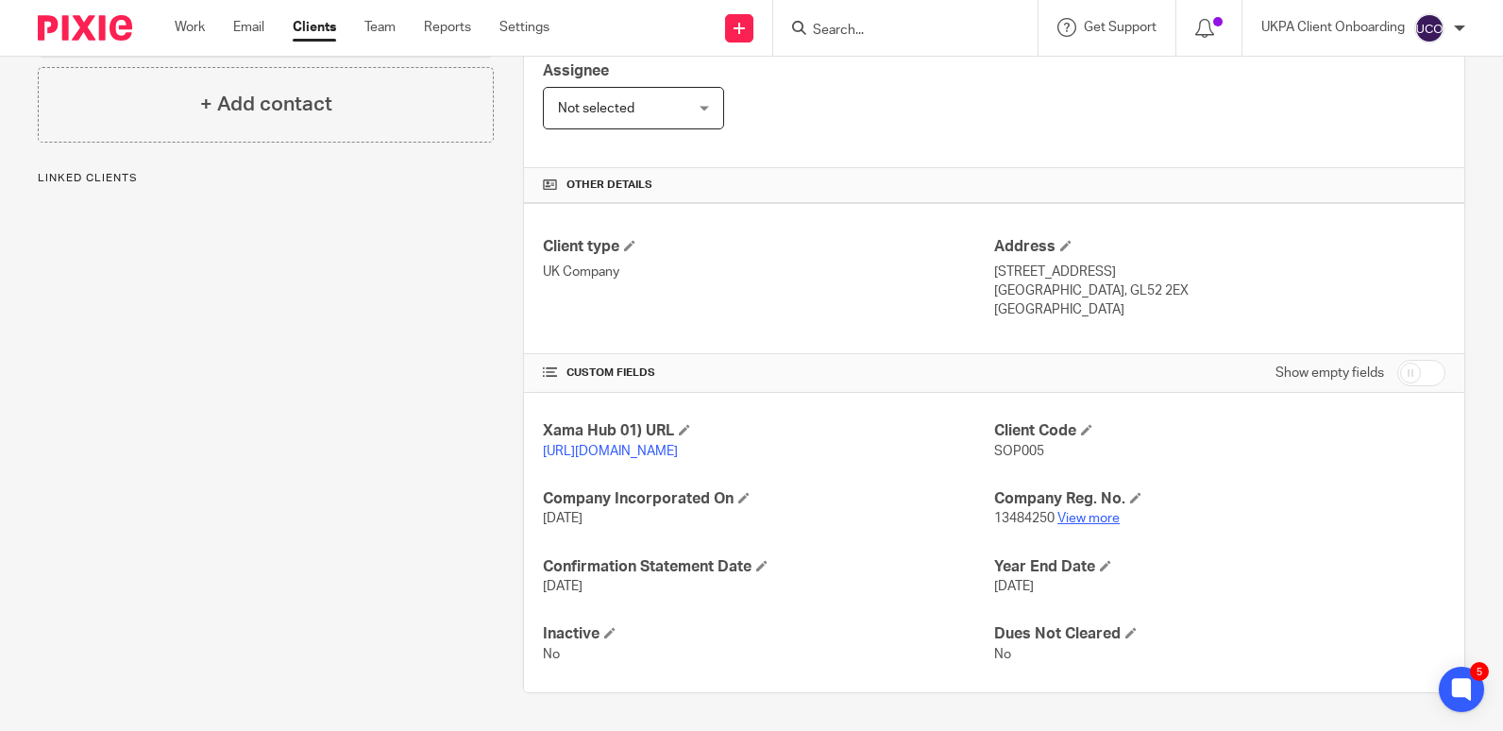
click at [1088, 514] on link "View more" at bounding box center [1088, 518] width 62 height 13
